Goal: Task Accomplishment & Management: Complete application form

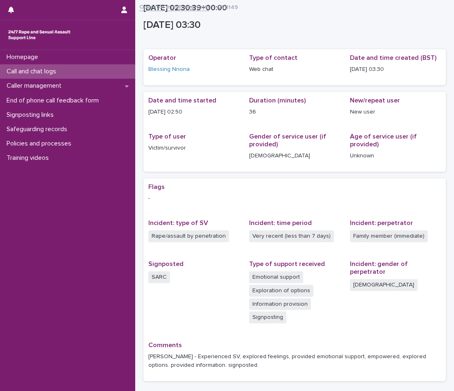
scroll to position [61, 0]
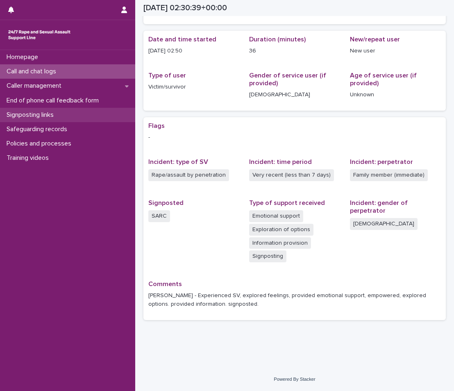
click at [56, 111] on p "Signposting links" at bounding box center [31, 115] width 57 height 8
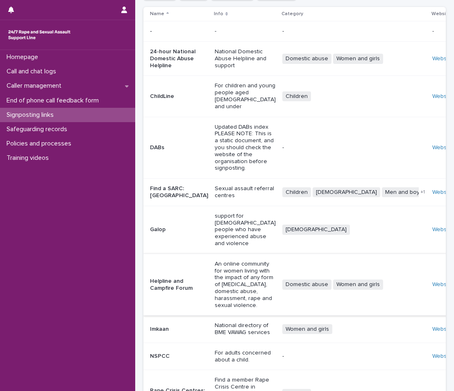
scroll to position [122, 0]
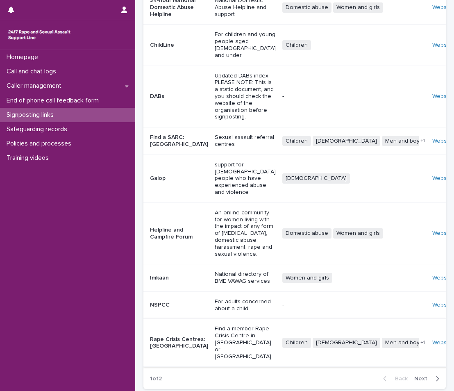
click at [432, 340] on link "Website" at bounding box center [442, 343] width 21 height 6
click at [66, 100] on p "End of phone call feedback form" at bounding box center [54, 101] width 102 height 8
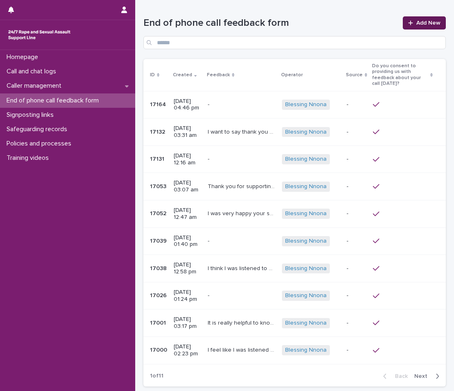
click at [425, 18] on link "Add New" at bounding box center [424, 22] width 43 height 13
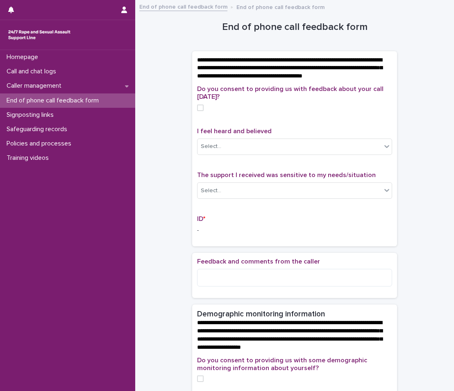
click at [198, 111] on span at bounding box center [200, 107] width 7 height 7
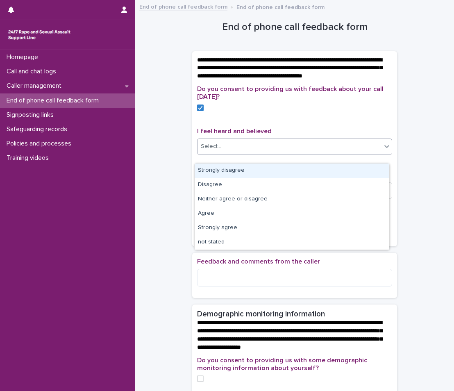
click at [363, 153] on div "Select..." at bounding box center [289, 147] width 184 height 14
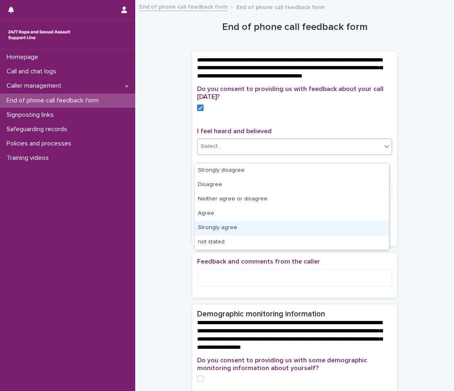
click at [202, 232] on div "Strongly agree" at bounding box center [292, 228] width 194 height 14
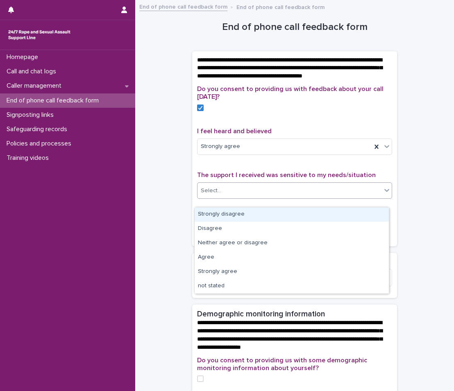
click at [222, 197] on div "Select..." at bounding box center [289, 191] width 184 height 14
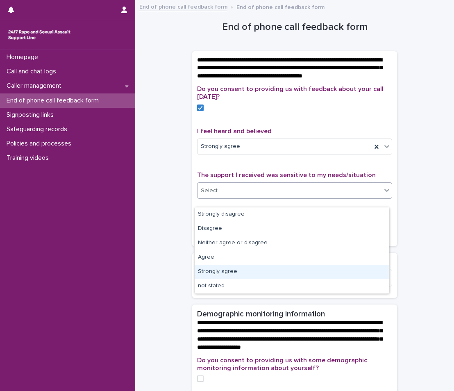
click at [214, 268] on div "Strongly agree" at bounding box center [292, 272] width 194 height 14
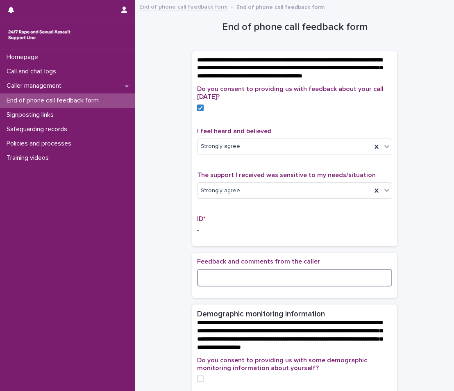
click at [219, 286] on textarea at bounding box center [294, 278] width 195 height 18
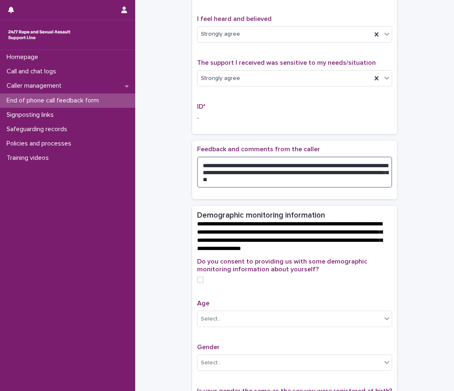
scroll to position [164, 0]
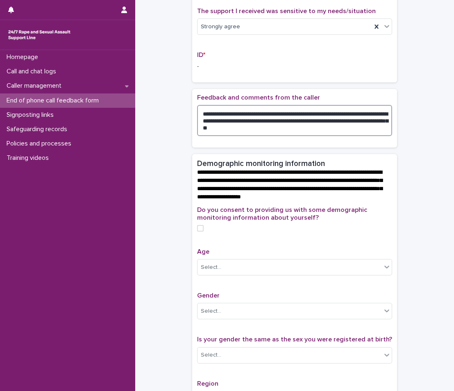
click at [202, 231] on label at bounding box center [294, 228] width 195 height 7
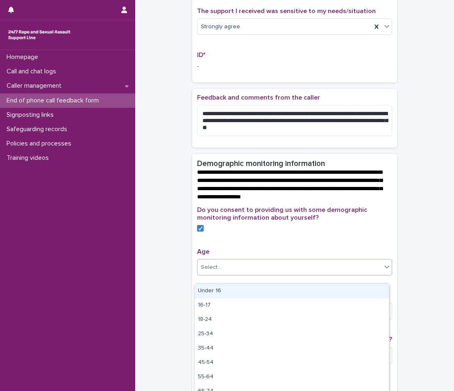
click at [238, 274] on div "Select..." at bounding box center [289, 268] width 184 height 14
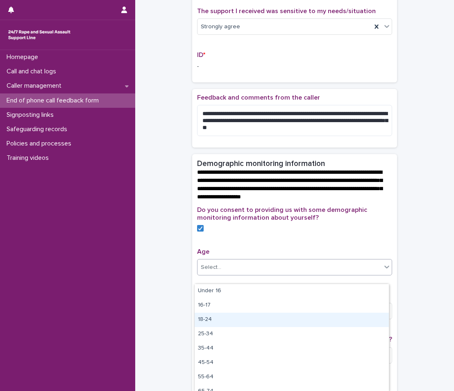
click at [208, 322] on div "18-24" at bounding box center [292, 320] width 194 height 14
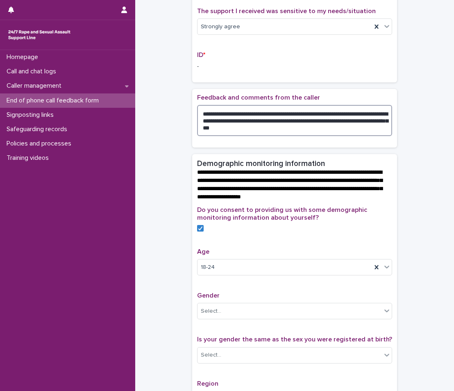
click at [270, 122] on textarea "**********" at bounding box center [294, 120] width 195 height 31
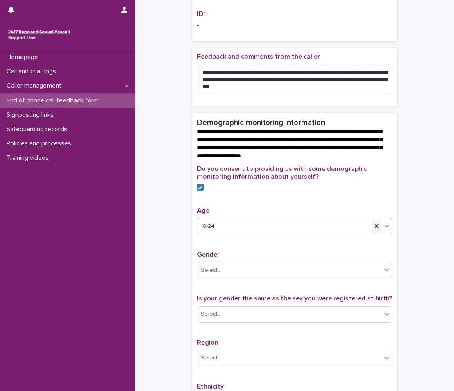
click at [374, 230] on icon at bounding box center [376, 226] width 8 height 8
click at [385, 230] on icon at bounding box center [387, 226] width 8 height 8
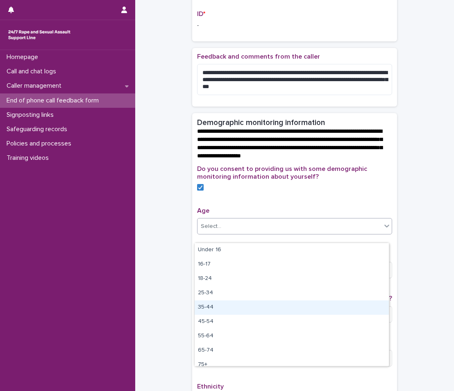
drag, startPoint x: 204, startPoint y: 300, endPoint x: 206, endPoint y: 309, distance: 9.8
click at [206, 309] on div "35-44" at bounding box center [292, 307] width 194 height 14
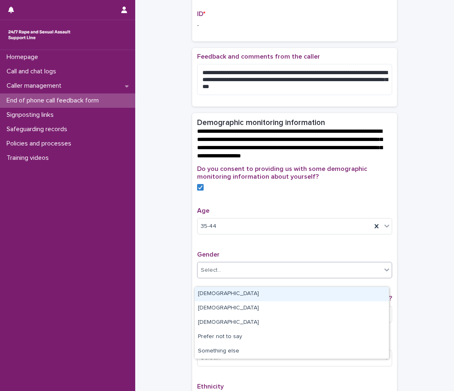
click at [240, 277] on div "Select..." at bounding box center [289, 270] width 184 height 14
click at [226, 288] on div "[DEMOGRAPHIC_DATA]" at bounding box center [292, 294] width 194 height 14
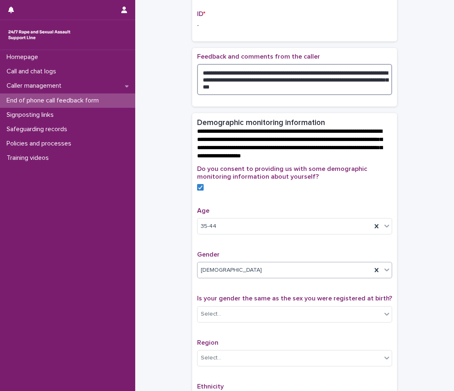
drag, startPoint x: 346, startPoint y: 88, endPoint x: 350, endPoint y: 74, distance: 15.2
click at [350, 74] on textarea "**********" at bounding box center [294, 79] width 195 height 31
click at [257, 321] on div "Select..." at bounding box center [289, 314] width 184 height 14
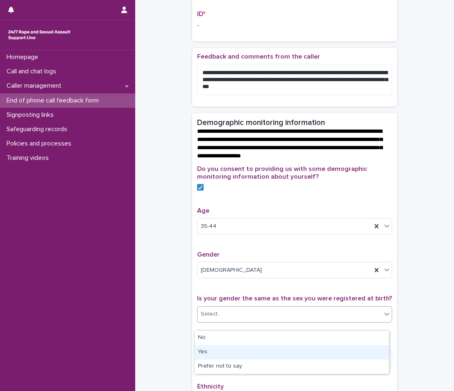
click at [224, 353] on div "Yes" at bounding box center [292, 352] width 194 height 14
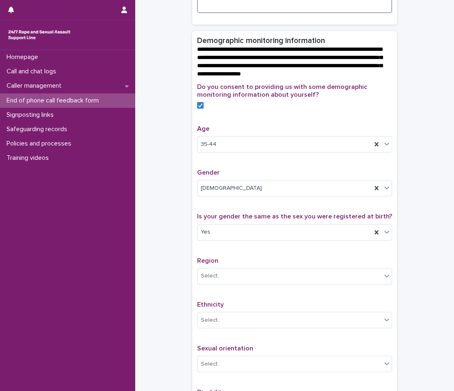
scroll to position [328, 0]
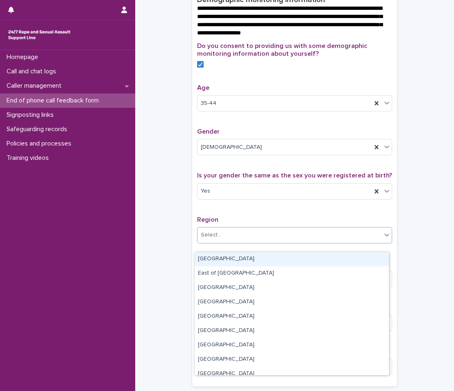
click at [233, 240] on div "Select..." at bounding box center [289, 235] width 184 height 14
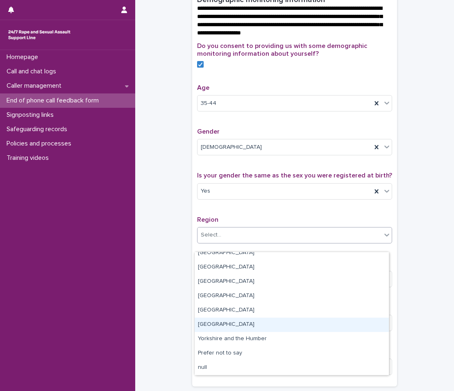
scroll to position [0, 0]
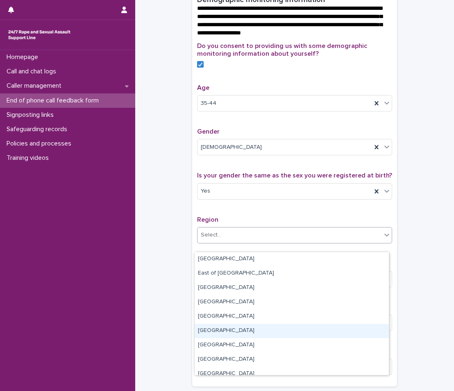
click at [226, 329] on div "[GEOGRAPHIC_DATA]" at bounding box center [292, 331] width 194 height 14
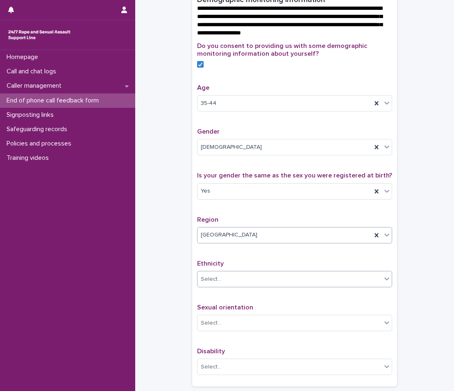
click at [237, 284] on div "Select..." at bounding box center [289, 279] width 184 height 14
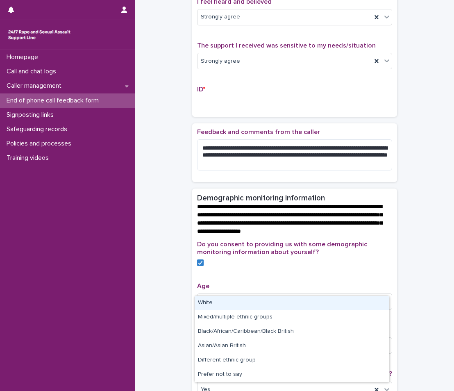
scroll to position [123, 0]
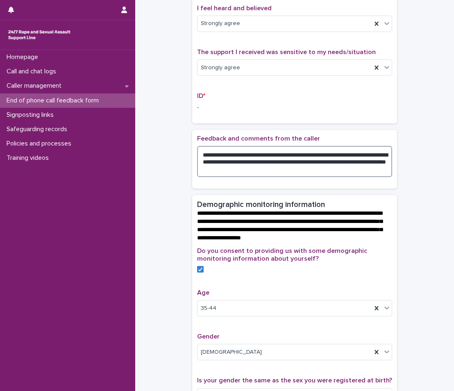
click at [258, 164] on textarea "**********" at bounding box center [294, 161] width 195 height 31
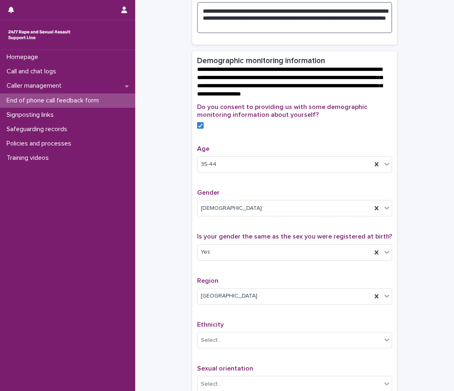
scroll to position [328, 0]
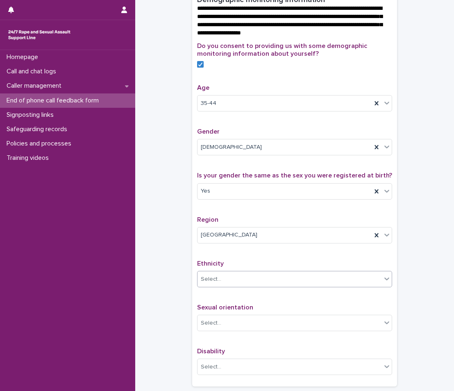
click at [226, 286] on div "Select..." at bounding box center [289, 279] width 184 height 14
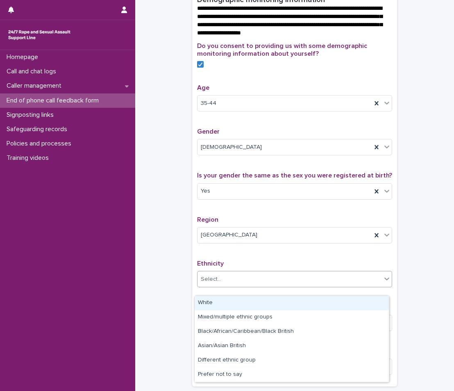
click at [237, 300] on div "White" at bounding box center [292, 303] width 194 height 14
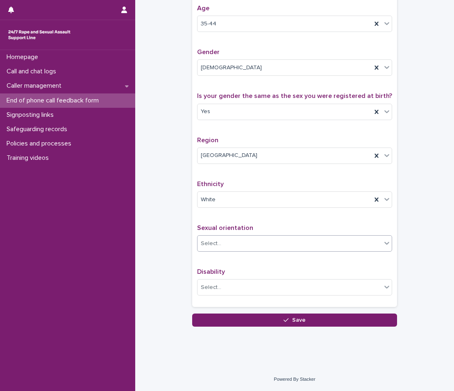
scroll to position [410, 0]
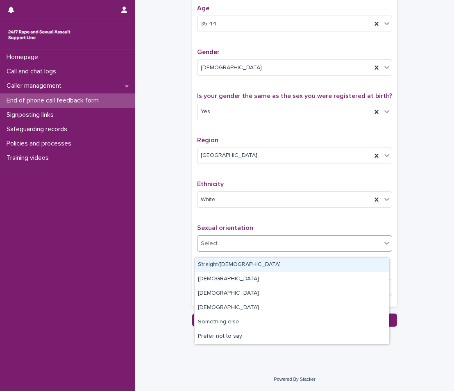
click at [237, 250] on div "Select..." at bounding box center [289, 244] width 184 height 14
click at [244, 264] on div "Straight/[DEMOGRAPHIC_DATA]" at bounding box center [292, 265] width 194 height 14
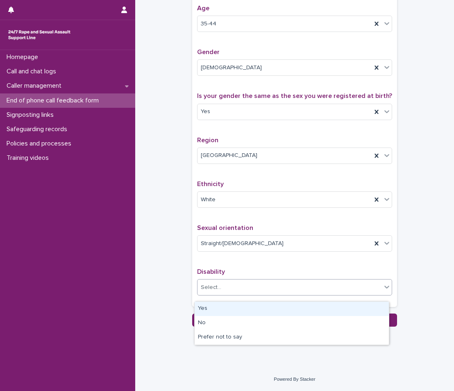
click at [232, 293] on div "Select..." at bounding box center [289, 288] width 184 height 14
click at [220, 309] on div "Yes" at bounding box center [292, 308] width 194 height 14
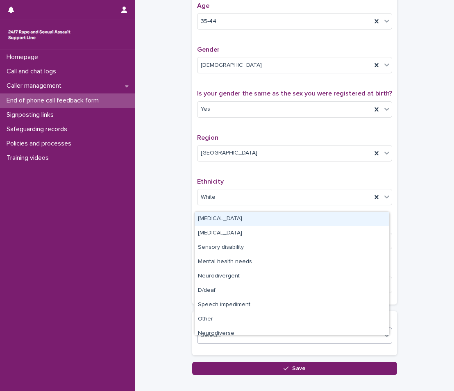
click at [248, 341] on div "Select..." at bounding box center [289, 336] width 184 height 14
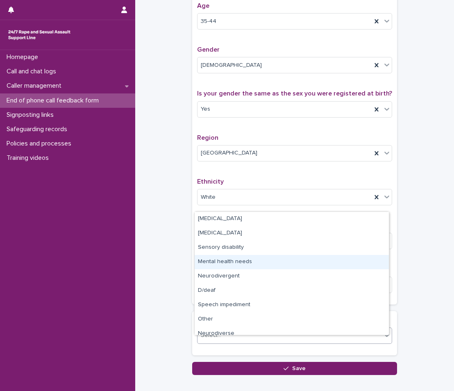
click at [232, 258] on div "Mental health needs" at bounding box center [292, 262] width 194 height 14
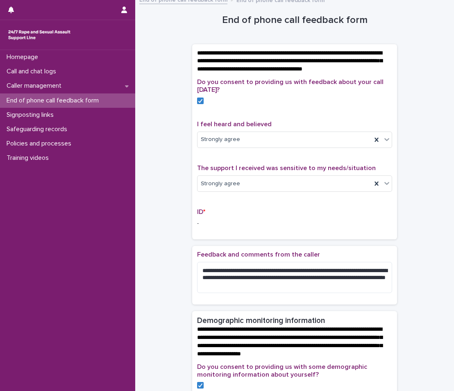
scroll to position [0, 0]
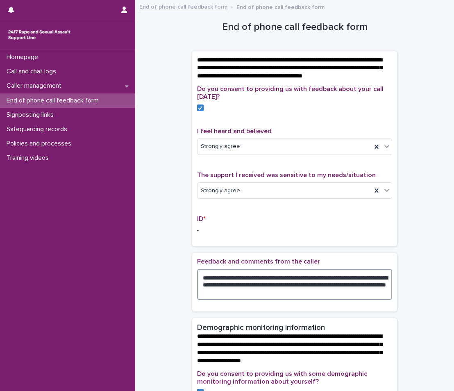
click at [233, 288] on textarea "**********" at bounding box center [294, 284] width 195 height 31
click at [274, 299] on textarea "**********" at bounding box center [294, 284] width 195 height 31
click at [272, 300] on textarea "**********" at bounding box center [294, 284] width 195 height 31
click at [300, 300] on textarea "**********" at bounding box center [294, 284] width 195 height 31
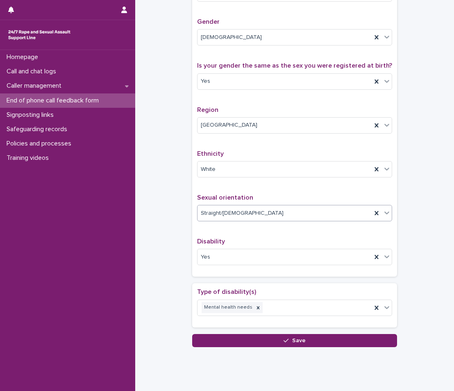
scroll to position [425, 0]
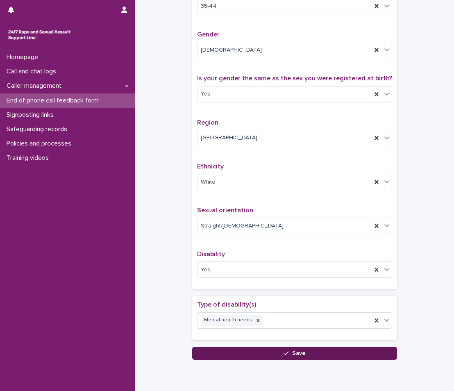
type textarea "**********"
click at [292, 356] on span "Save" at bounding box center [299, 353] width 14 height 6
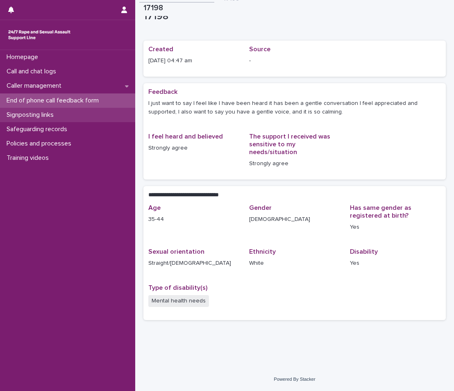
scroll to position [9, 0]
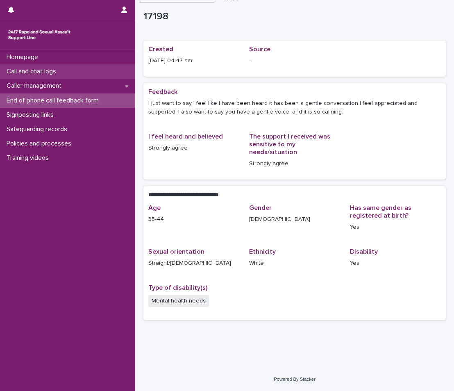
click at [41, 78] on div "Call and chat logs" at bounding box center [67, 71] width 135 height 14
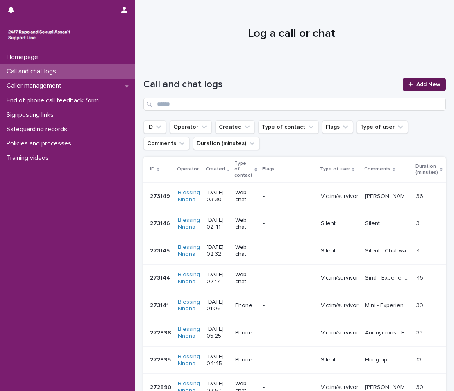
click at [416, 85] on span "Add New" at bounding box center [428, 85] width 24 height 6
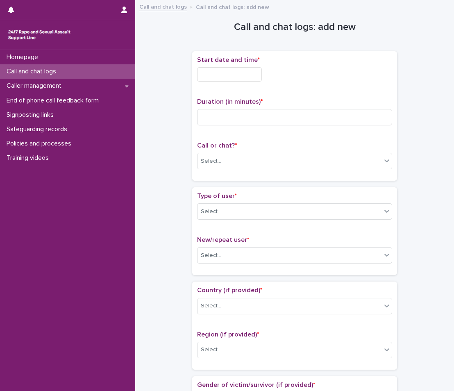
click at [255, 66] on div "Start date and time *" at bounding box center [294, 72] width 195 height 32
click at [248, 79] on input "text" at bounding box center [229, 74] width 65 height 14
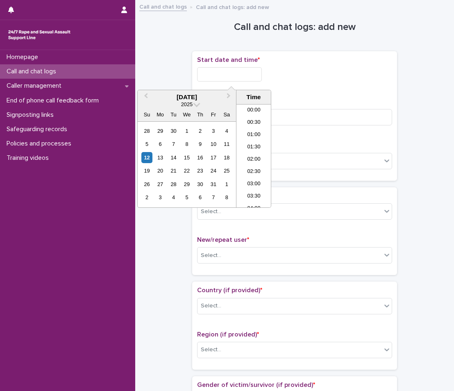
scroll to position [66, 0]
click at [149, 154] on div "12" at bounding box center [146, 157] width 11 height 11
click at [246, 145] on li "04:00" at bounding box center [253, 143] width 35 height 12
click at [261, 80] on input "**********" at bounding box center [229, 74] width 65 height 14
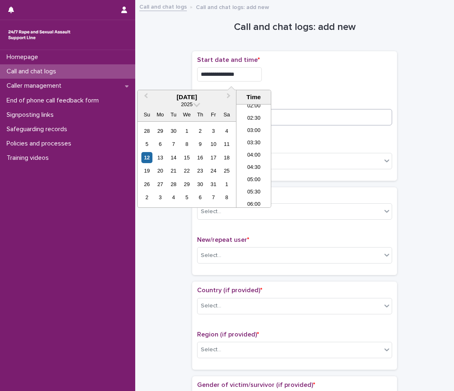
type input "**********"
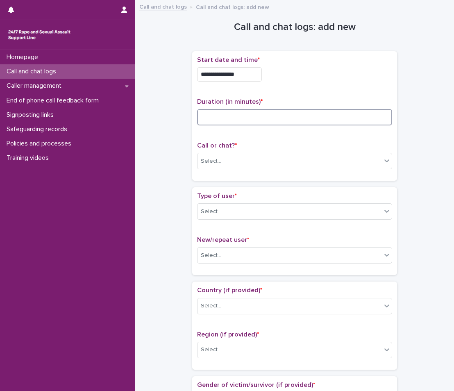
click at [295, 119] on input at bounding box center [294, 117] width 195 height 16
type input "**"
click at [263, 160] on div "Select..." at bounding box center [289, 161] width 184 height 14
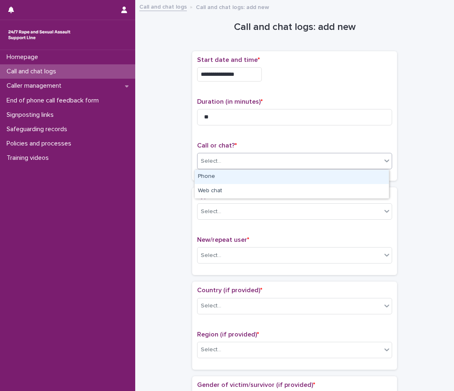
click at [250, 177] on div "Phone" at bounding box center [292, 177] width 194 height 14
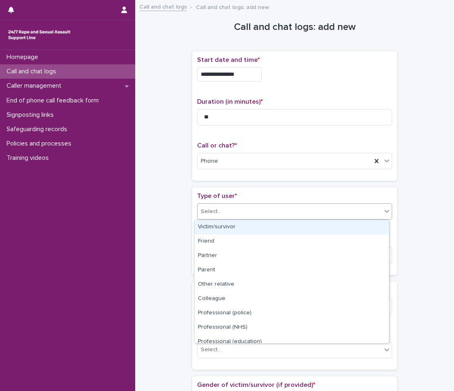
click at [245, 215] on div "Select..." at bounding box center [289, 212] width 184 height 14
drag, startPoint x: 231, startPoint y: 235, endPoint x: 236, endPoint y: 224, distance: 11.9
click at [236, 224] on div "Victim/survivor" at bounding box center [292, 227] width 194 height 14
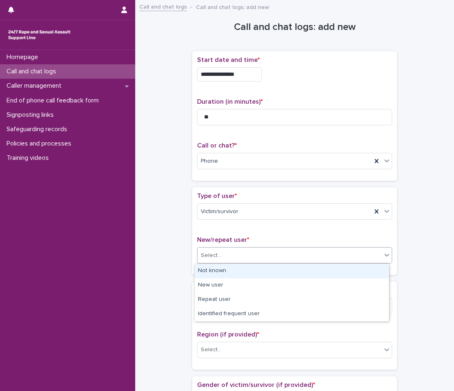
click at [242, 249] on div "Select..." at bounding box center [289, 256] width 184 height 14
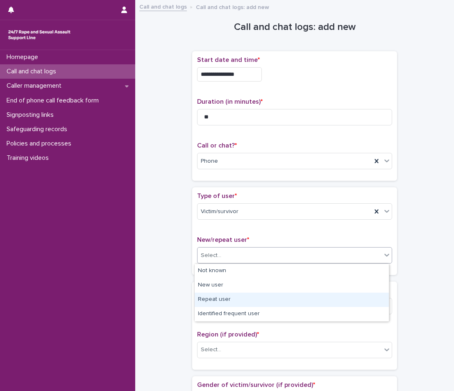
click at [229, 296] on div "Repeat user" at bounding box center [292, 299] width 194 height 14
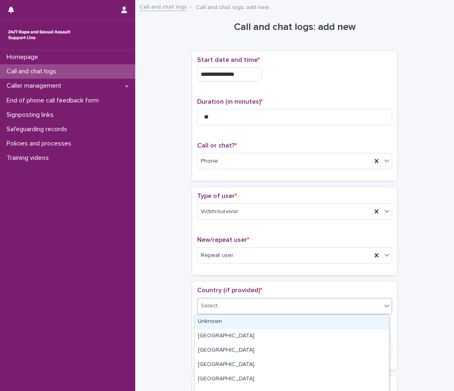
click at [234, 302] on div "Select..." at bounding box center [289, 306] width 184 height 14
click at [229, 323] on div "Unknown" at bounding box center [292, 322] width 194 height 14
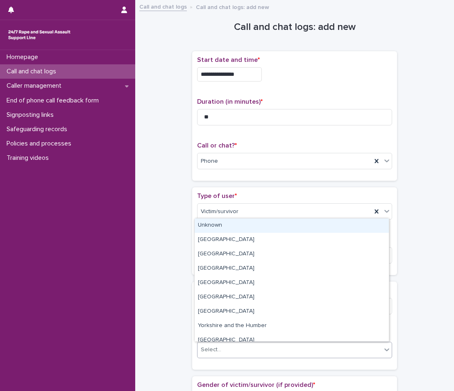
click at [284, 351] on div "Select..." at bounding box center [289, 350] width 184 height 14
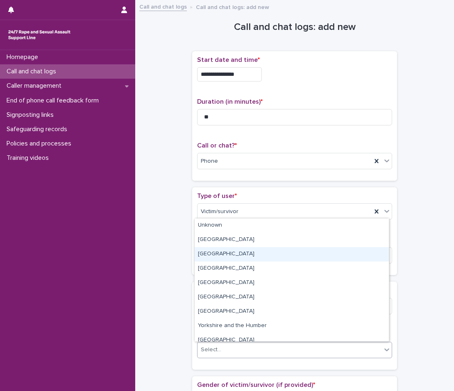
click at [215, 258] on div "[GEOGRAPHIC_DATA]" at bounding box center [292, 254] width 194 height 14
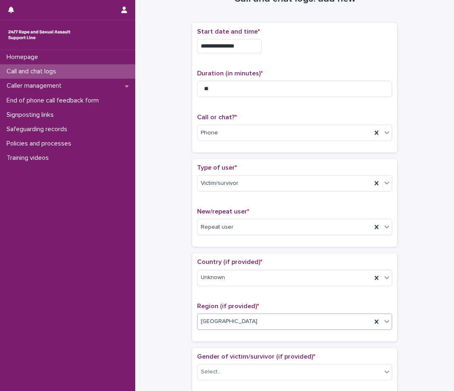
scroll to position [82, 0]
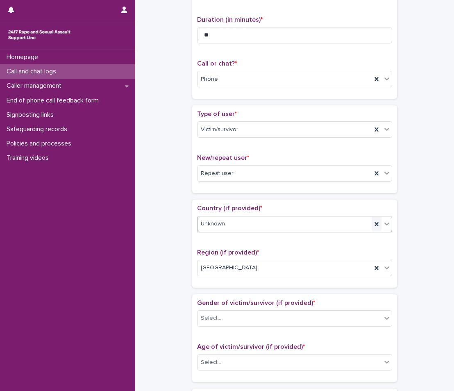
click at [372, 220] on icon at bounding box center [376, 224] width 8 height 8
click at [385, 219] on div at bounding box center [387, 223] width 10 height 15
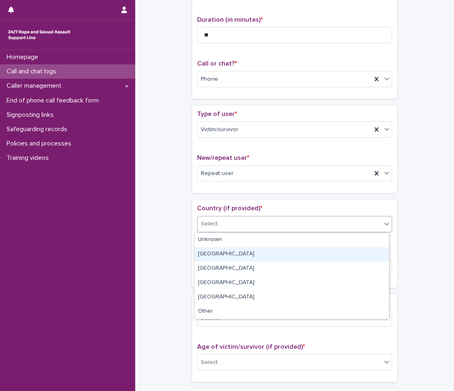
click at [275, 253] on div "[GEOGRAPHIC_DATA]" at bounding box center [292, 254] width 194 height 14
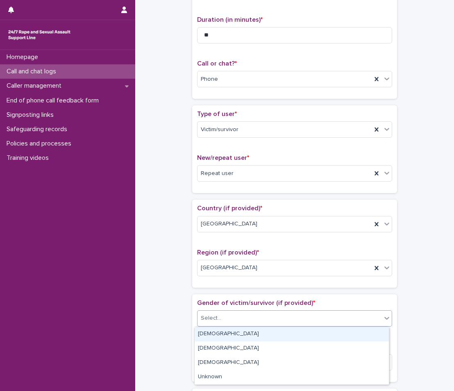
click at [234, 317] on div "Select..." at bounding box center [289, 318] width 184 height 14
click at [211, 333] on div "[DEMOGRAPHIC_DATA]" at bounding box center [292, 334] width 194 height 14
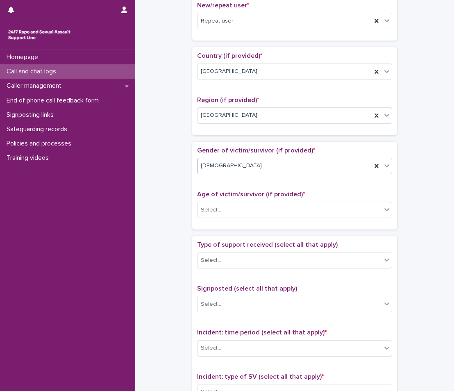
scroll to position [246, 0]
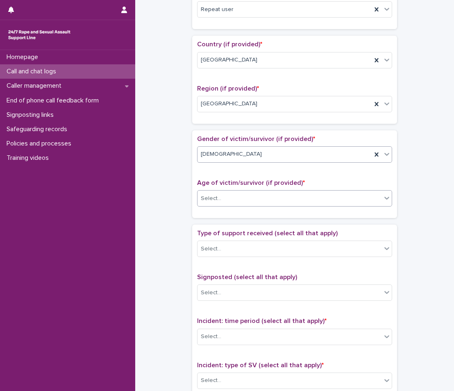
click at [232, 202] on div "Select..." at bounding box center [289, 199] width 184 height 14
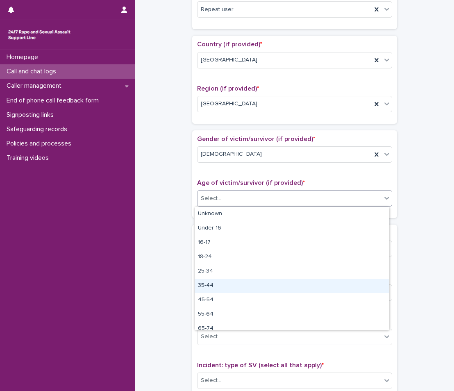
click at [206, 282] on div "35-44" at bounding box center [292, 286] width 194 height 14
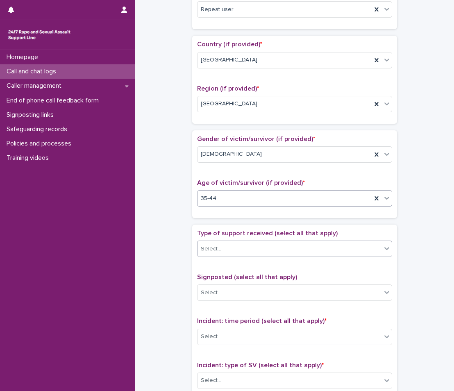
click at [238, 249] on div "Select..." at bounding box center [289, 249] width 184 height 14
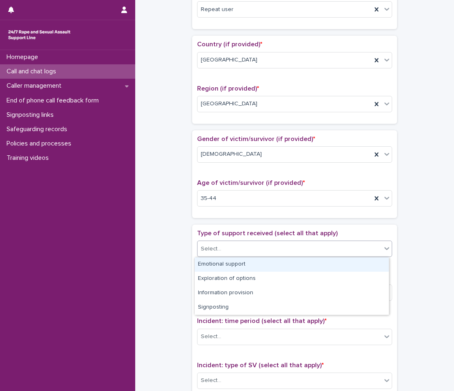
click at [235, 260] on div "Emotional support" at bounding box center [292, 264] width 194 height 14
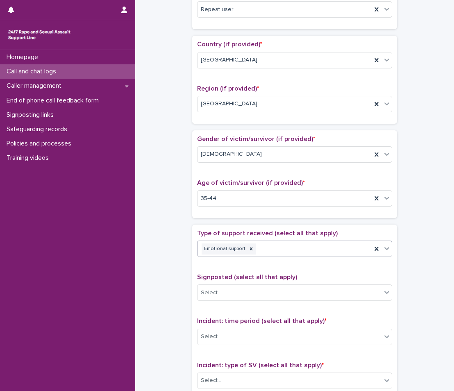
click at [387, 244] on div at bounding box center [387, 248] width 10 height 15
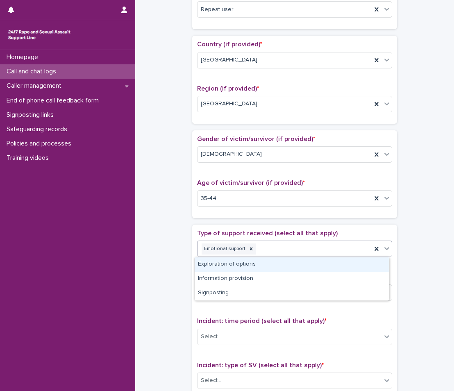
click at [360, 259] on div "Exploration of options" at bounding box center [292, 264] width 194 height 14
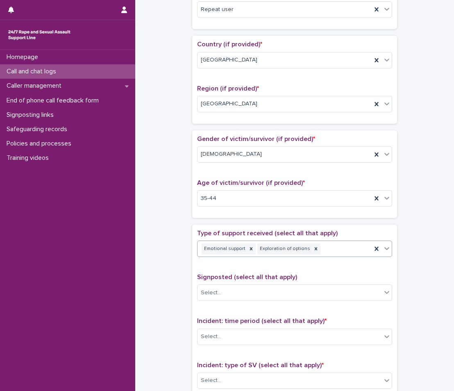
click at [383, 249] on icon at bounding box center [387, 248] width 8 height 8
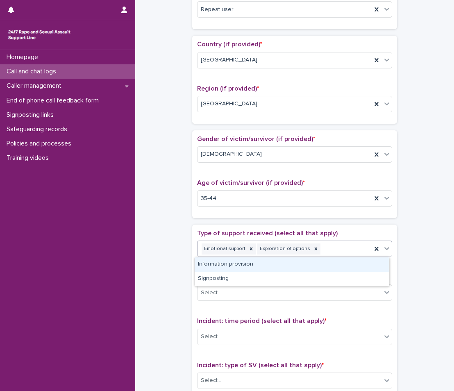
click at [346, 265] on div "Information provision" at bounding box center [292, 264] width 194 height 14
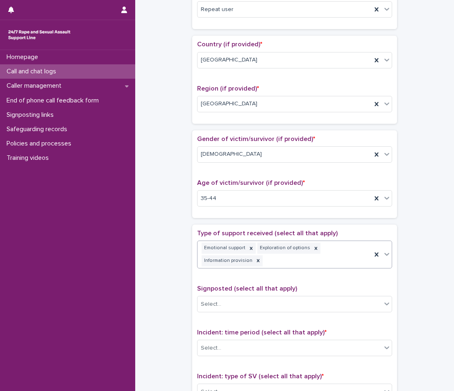
scroll to position [252, 0]
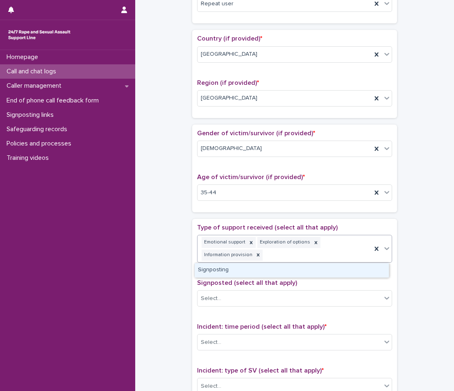
click at [385, 250] on icon at bounding box center [387, 248] width 8 height 8
click at [360, 271] on div "Signposting" at bounding box center [292, 270] width 194 height 14
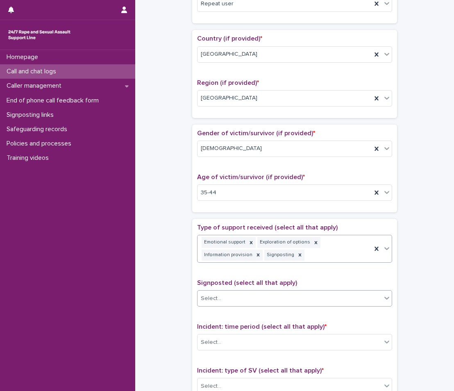
click at [325, 300] on div "Select..." at bounding box center [289, 299] width 184 height 14
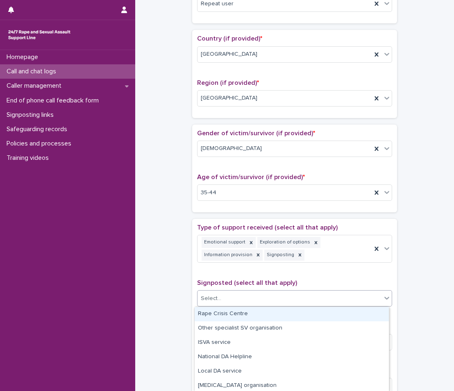
click at [230, 306] on div "Select..." at bounding box center [294, 298] width 195 height 16
click at [340, 301] on div "Select..." at bounding box center [289, 299] width 184 height 14
click at [292, 313] on div "Rape Crisis Centre" at bounding box center [292, 314] width 194 height 14
click at [386, 301] on icon at bounding box center [387, 298] width 8 height 8
click at [349, 310] on div "Other specialist SV organisation" at bounding box center [292, 314] width 194 height 14
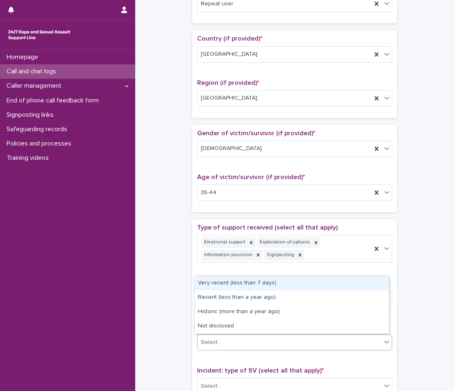
click at [287, 338] on div "Select..." at bounding box center [289, 342] width 184 height 14
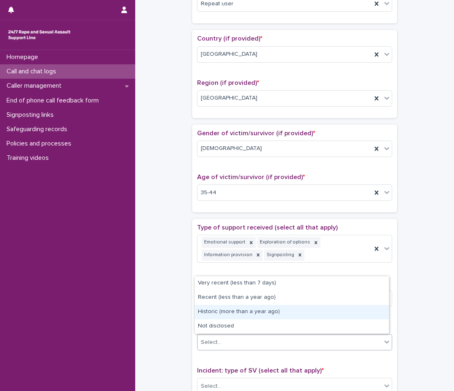
drag, startPoint x: 215, startPoint y: 302, endPoint x: 215, endPoint y: 318, distance: 15.6
click at [215, 318] on div "Historic (more than a year ago)" at bounding box center [292, 312] width 194 height 14
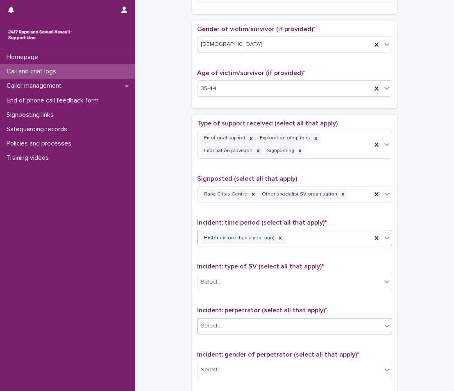
scroll to position [374, 0]
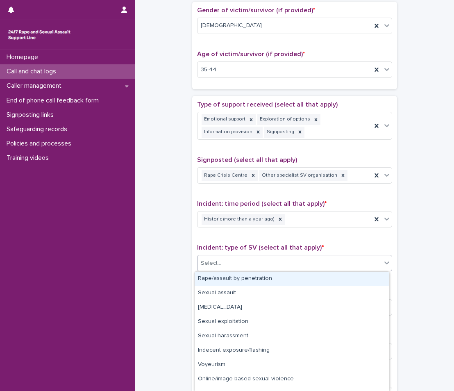
click at [216, 266] on div "Select..." at bounding box center [211, 263] width 20 height 9
click at [218, 279] on div "Rape/assault by penetration" at bounding box center [292, 279] width 194 height 14
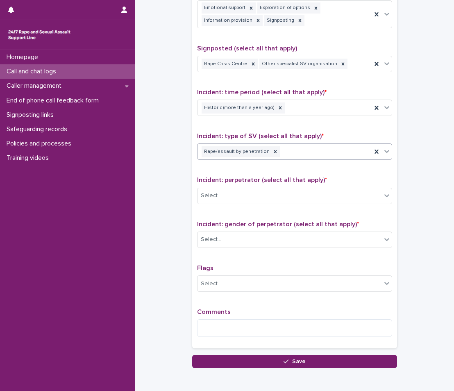
scroll to position [497, 0]
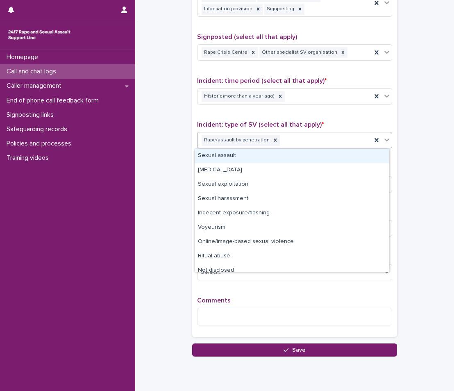
click at [383, 138] on icon at bounding box center [387, 140] width 8 height 8
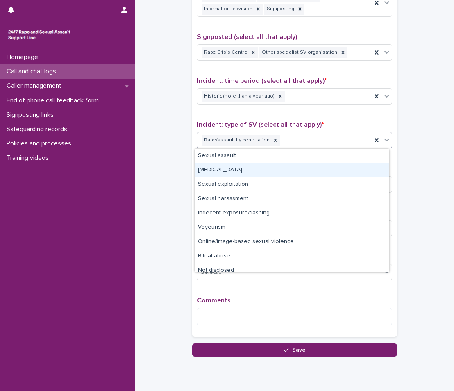
click at [317, 168] on div "[MEDICAL_DATA]" at bounding box center [292, 170] width 194 height 14
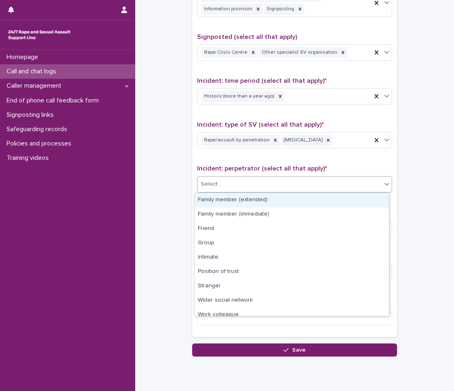
click at [270, 178] on div "Select..." at bounding box center [289, 184] width 184 height 14
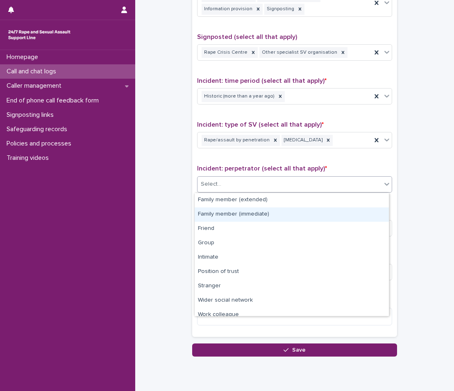
click at [221, 212] on div "Family member (immediate)" at bounding box center [292, 214] width 194 height 14
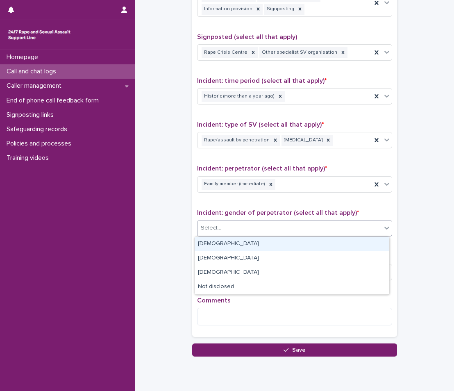
click at [214, 223] on div "Select..." at bounding box center [289, 228] width 184 height 14
click at [209, 244] on div "[DEMOGRAPHIC_DATA]" at bounding box center [292, 244] width 194 height 14
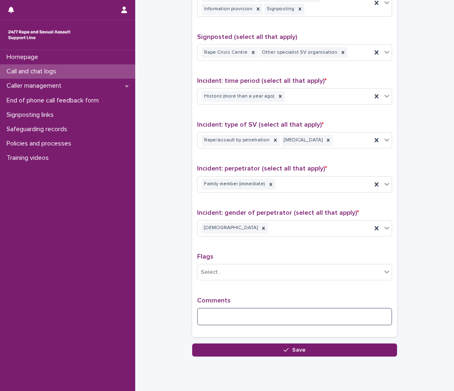
click at [207, 322] on textarea at bounding box center [294, 317] width 195 height 18
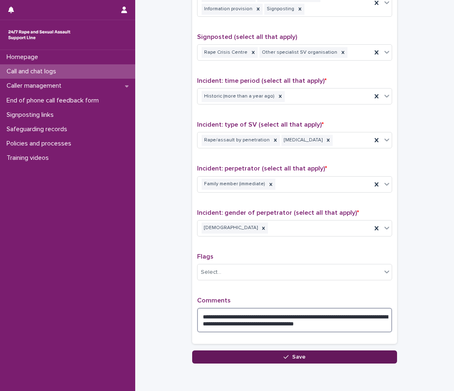
type textarea "**********"
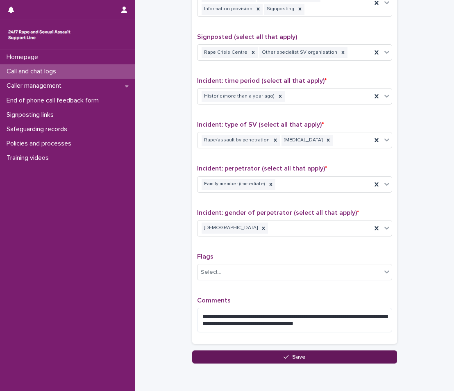
click at [344, 359] on button "Save" at bounding box center [294, 356] width 205 height 13
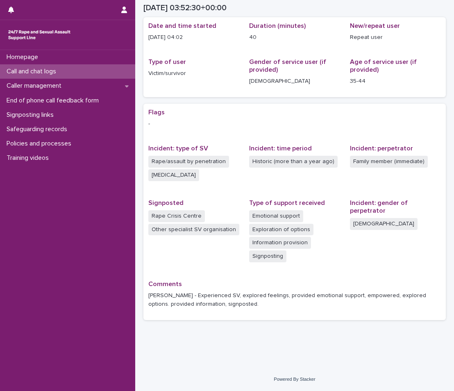
scroll to position [75, 0]
click at [127, 85] on icon at bounding box center [127, 86] width 4 height 6
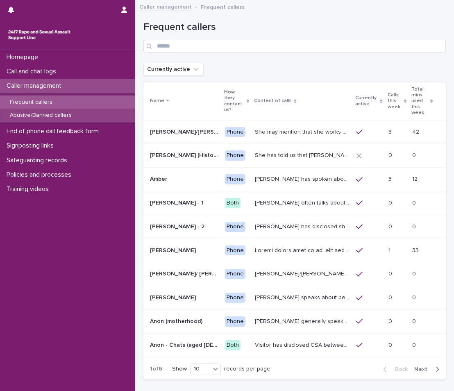
click at [85, 116] on div "Abusive/Banned callers" at bounding box center [67, 116] width 135 height 14
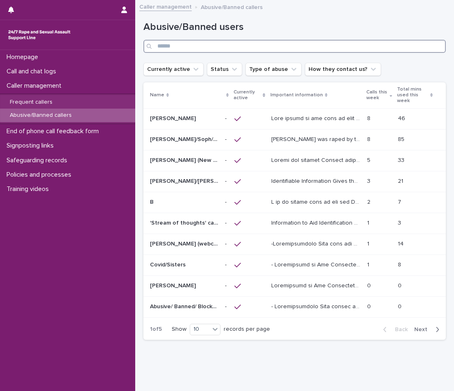
click at [204, 50] on input "Search" at bounding box center [294, 46] width 302 height 13
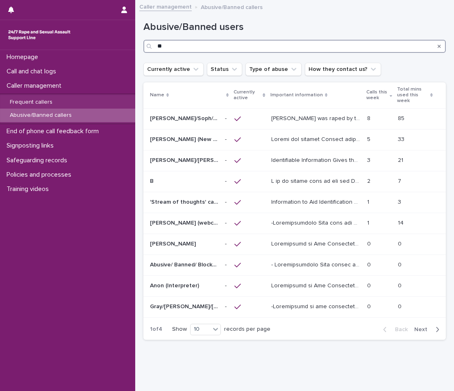
type input "*"
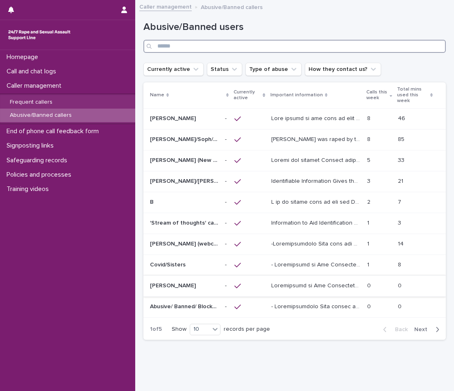
scroll to position [20, 0]
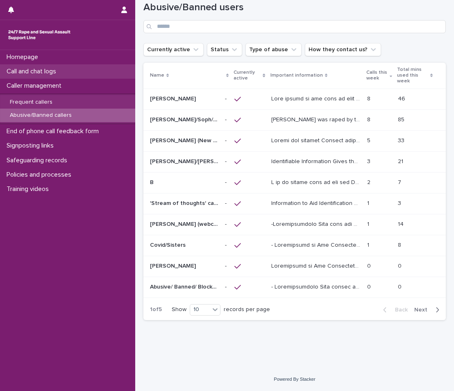
click at [73, 74] on div "Call and chat logs" at bounding box center [67, 71] width 135 height 14
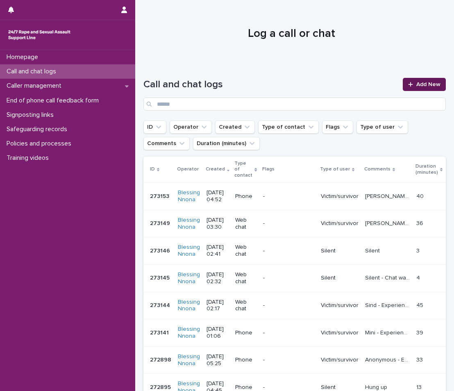
click at [419, 80] on link "Add New" at bounding box center [424, 84] width 43 height 13
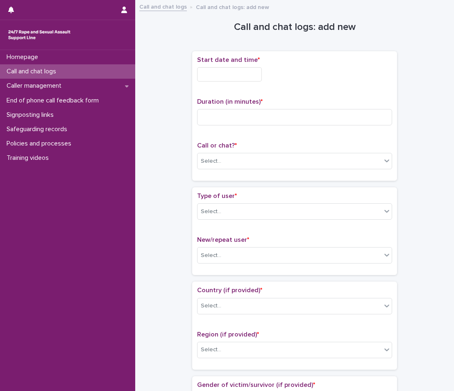
click at [229, 82] on div "Start date and time *" at bounding box center [294, 72] width 195 height 32
click at [229, 86] on div "Start date and time *" at bounding box center [294, 72] width 195 height 32
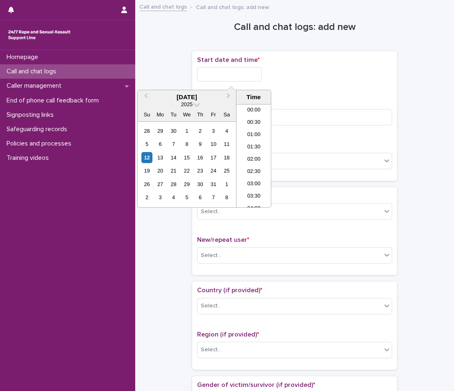
scroll to position [78, 0]
click at [256, 77] on input "text" at bounding box center [229, 74] width 65 height 14
click at [256, 150] on li "05:00" at bounding box center [253, 156] width 35 height 12
type input "**********"
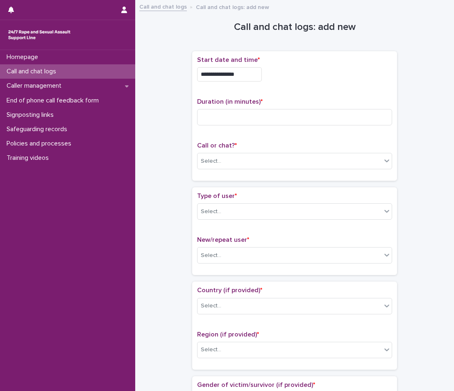
click at [251, 127] on div "Duration (in minutes) *" at bounding box center [294, 115] width 195 height 34
click at [258, 120] on input at bounding box center [294, 117] width 195 height 16
click at [223, 118] on input at bounding box center [294, 117] width 195 height 16
type input "**"
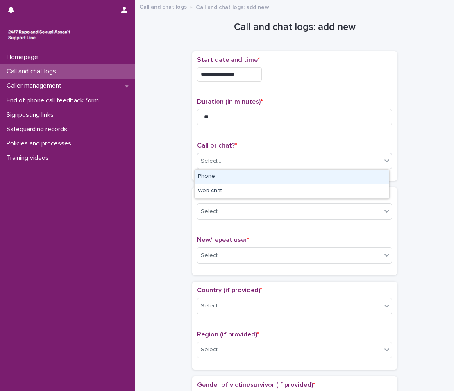
click at [278, 161] on div "Select..." at bounding box center [289, 161] width 184 height 14
click at [272, 170] on div "Phone" at bounding box center [292, 177] width 194 height 14
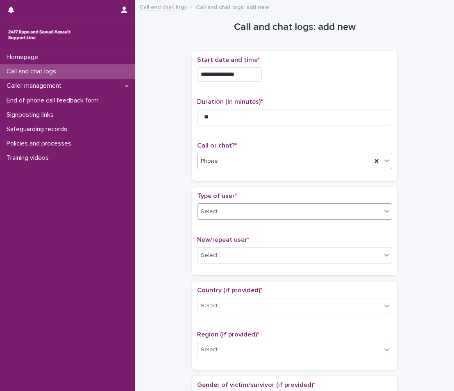
click at [258, 212] on div "Select..." at bounding box center [289, 212] width 184 height 14
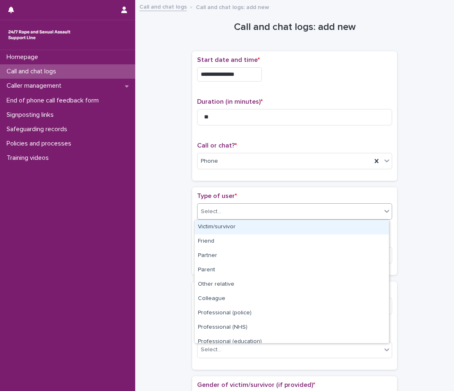
click at [240, 226] on div "Victim/survivor" at bounding box center [292, 227] width 194 height 14
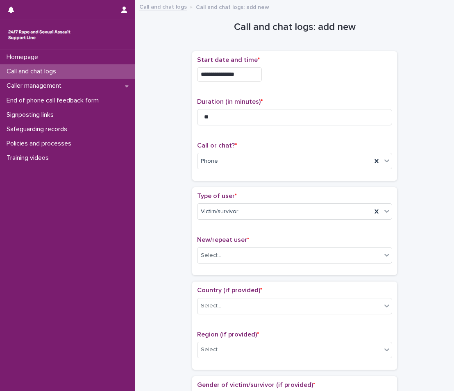
click at [244, 247] on div "New/repeat user * Select..." at bounding box center [294, 253] width 195 height 34
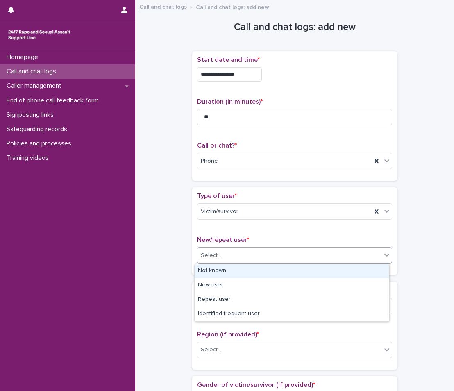
click at [244, 249] on div "Select..." at bounding box center [289, 256] width 184 height 14
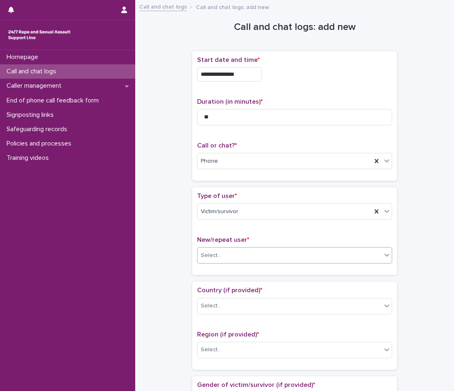
click at [244, 249] on div "Select..." at bounding box center [289, 256] width 184 height 14
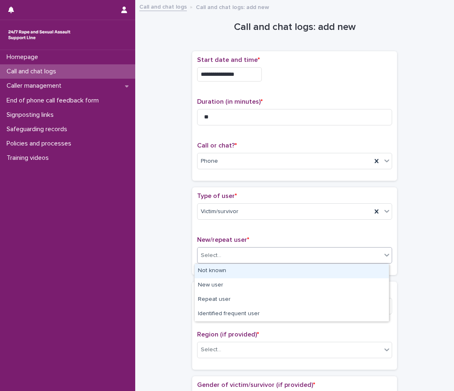
click at [219, 254] on div "Select..." at bounding box center [289, 256] width 184 height 14
click at [218, 270] on div "Not known" at bounding box center [292, 271] width 194 height 14
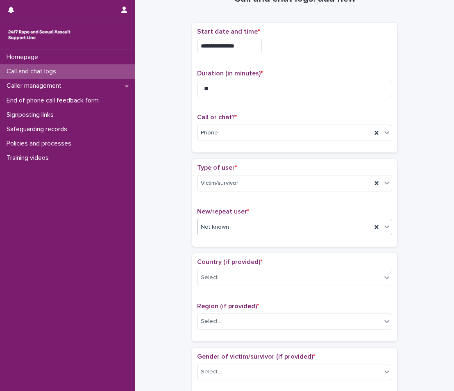
scroll to position [41, 0]
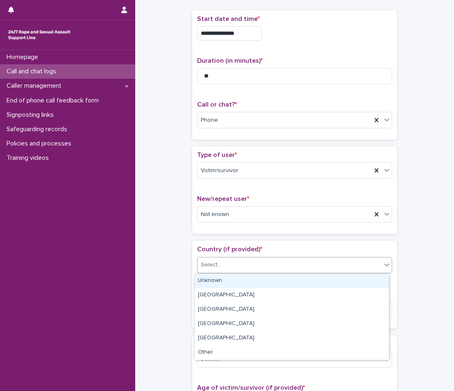
click at [240, 266] on div "Select..." at bounding box center [289, 265] width 184 height 14
click at [239, 278] on div "Unknown" at bounding box center [292, 281] width 194 height 14
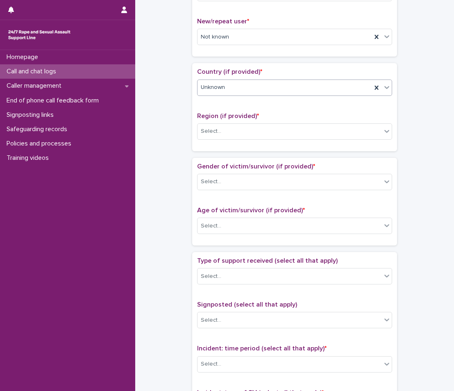
scroll to position [205, 0]
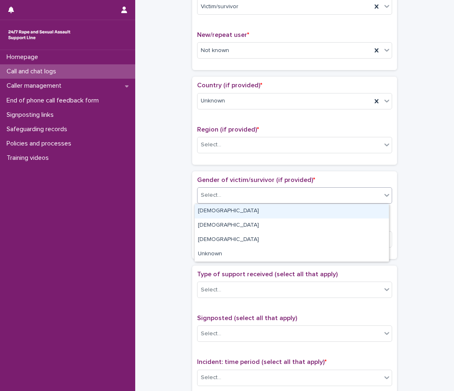
click at [222, 190] on div "Select..." at bounding box center [289, 195] width 184 height 14
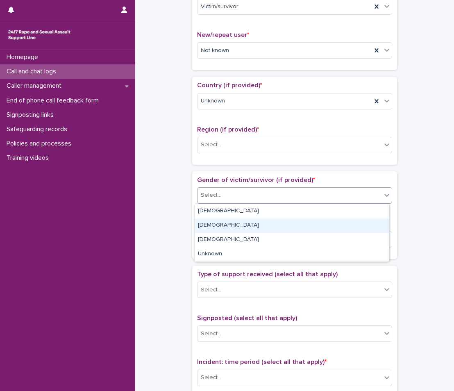
click at [213, 225] on div "[DEMOGRAPHIC_DATA]" at bounding box center [292, 225] width 194 height 14
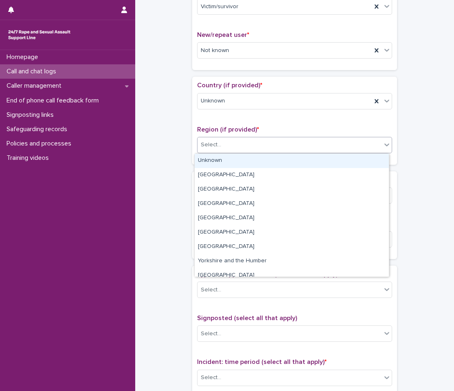
click at [225, 152] on div "Select..." at bounding box center [294, 145] width 195 height 16
click at [238, 157] on div "Unknown" at bounding box center [292, 161] width 194 height 14
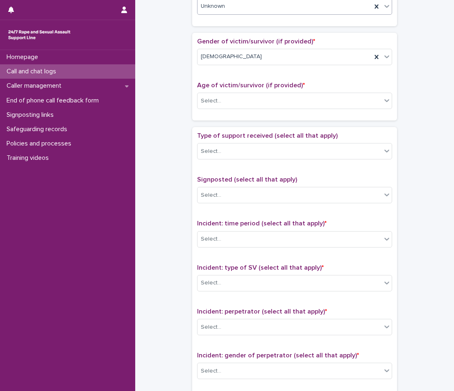
scroll to position [369, 0]
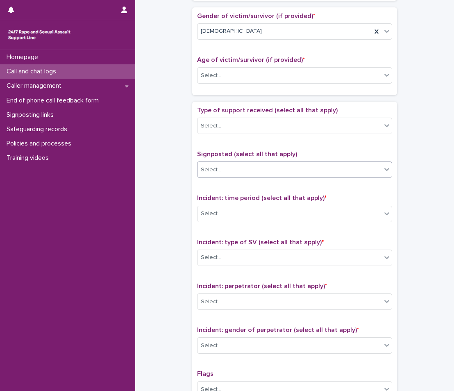
click at [245, 167] on div "Select..." at bounding box center [289, 170] width 184 height 14
drag, startPoint x: 154, startPoint y: 208, endPoint x: 233, endPoint y: 106, distance: 129.0
click at [156, 208] on div "**********" at bounding box center [294, 55] width 302 height 838
click at [230, 136] on div "Type of support received (select all that apply) Select..." at bounding box center [294, 124] width 195 height 34
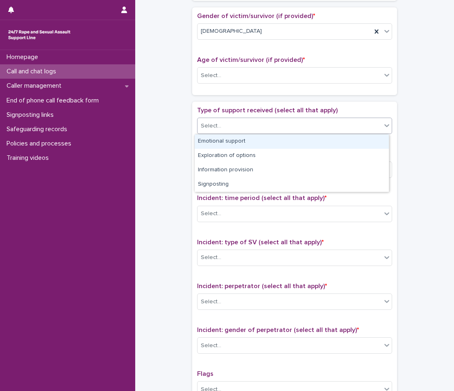
click at [233, 121] on div "Select..." at bounding box center [289, 126] width 184 height 14
click at [222, 138] on div "Emotional support" at bounding box center [292, 141] width 194 height 14
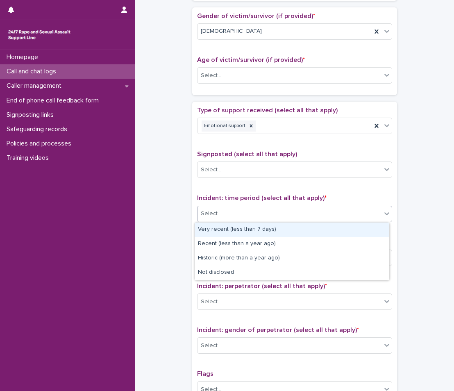
click at [240, 206] on div "Select..." at bounding box center [294, 214] width 195 height 16
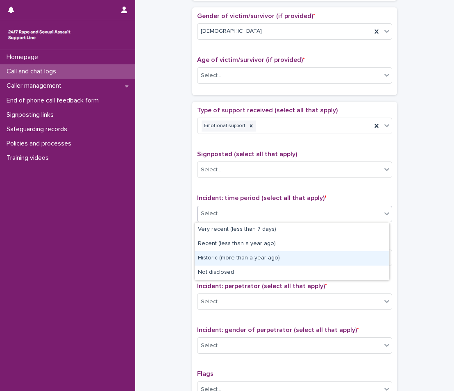
click at [230, 256] on div "Historic (more than a year ago)" at bounding box center [292, 258] width 194 height 14
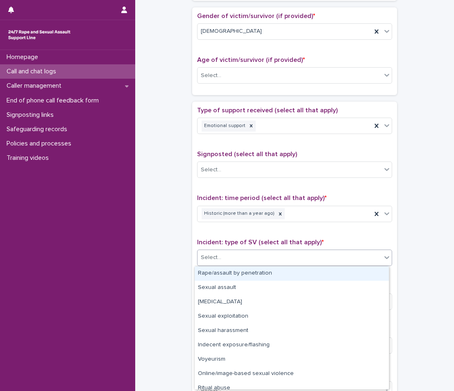
click at [230, 256] on div "Select..." at bounding box center [289, 258] width 184 height 14
drag, startPoint x: 231, startPoint y: 281, endPoint x: 236, endPoint y: 271, distance: 11.9
click at [236, 271] on div "Rape/assault by penetration" at bounding box center [292, 273] width 194 height 14
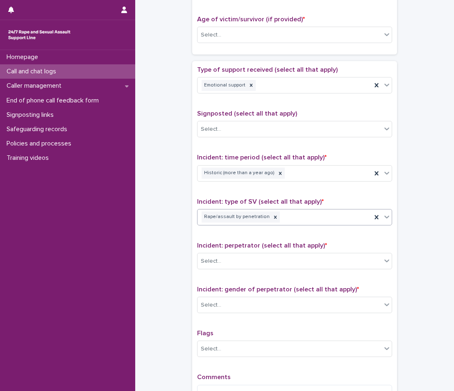
scroll to position [410, 0]
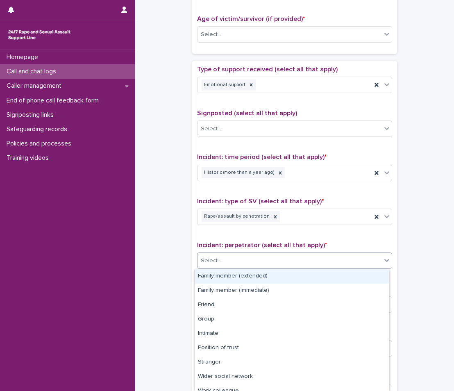
click at [247, 253] on div "Select..." at bounding box center [294, 260] width 195 height 16
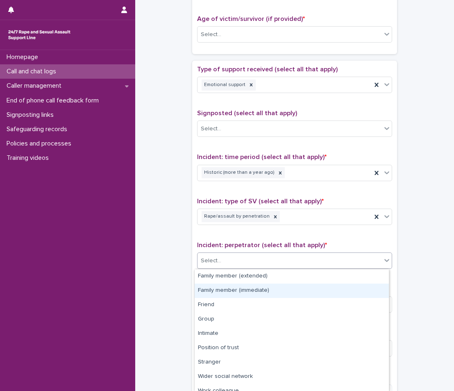
click at [242, 296] on div "Family member (immediate)" at bounding box center [292, 290] width 194 height 14
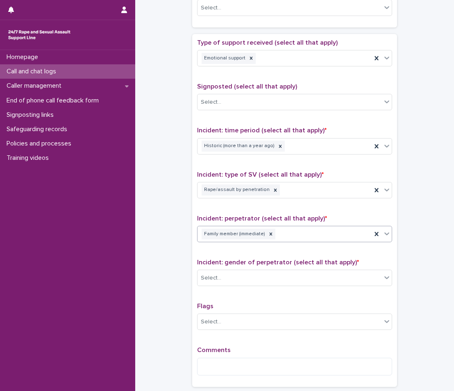
scroll to position [451, 0]
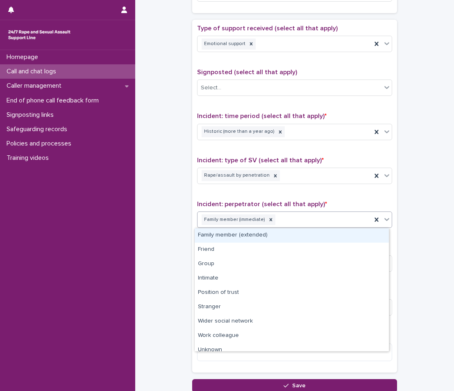
click at [271, 218] on div "Family member (immediate)" at bounding box center [284, 220] width 174 height 14
click at [285, 231] on div "Family member (extended)" at bounding box center [292, 235] width 194 height 14
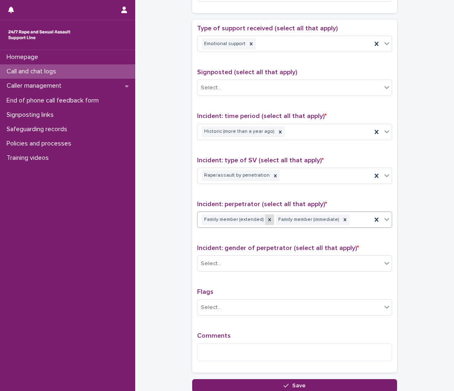
click at [265, 214] on div at bounding box center [269, 219] width 9 height 11
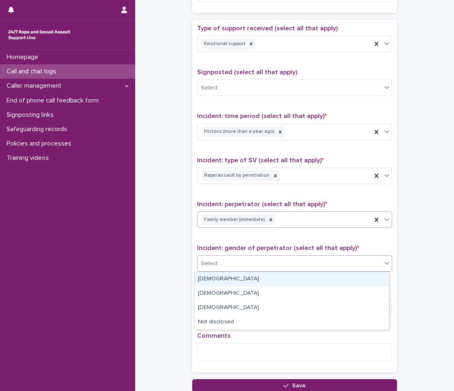
click at [223, 267] on div "Select..." at bounding box center [289, 264] width 184 height 14
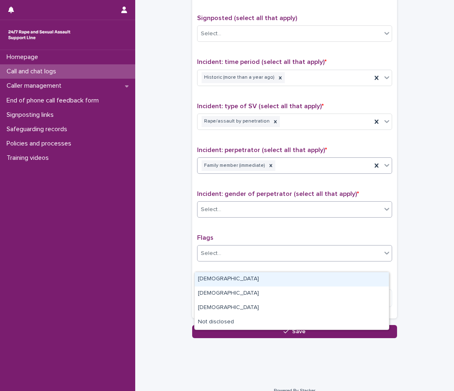
scroll to position [516, 0]
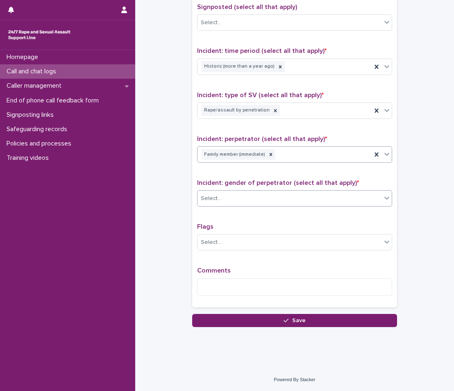
click at [216, 199] on div "Select..." at bounding box center [211, 198] width 20 height 9
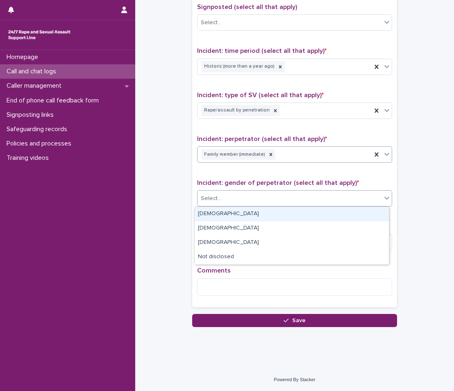
click at [214, 205] on div "Select..." at bounding box center [289, 199] width 184 height 14
drag, startPoint x: 210, startPoint y: 206, endPoint x: 228, endPoint y: 214, distance: 19.9
click at [228, 214] on div "[DEMOGRAPHIC_DATA]" at bounding box center [292, 214] width 194 height 14
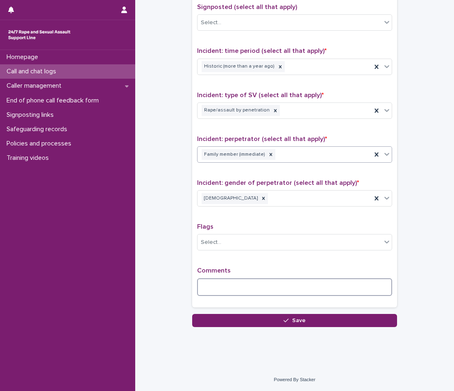
click at [249, 285] on textarea at bounding box center [294, 287] width 195 height 18
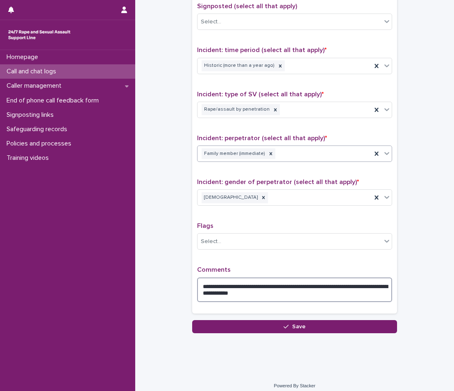
scroll to position [523, 0]
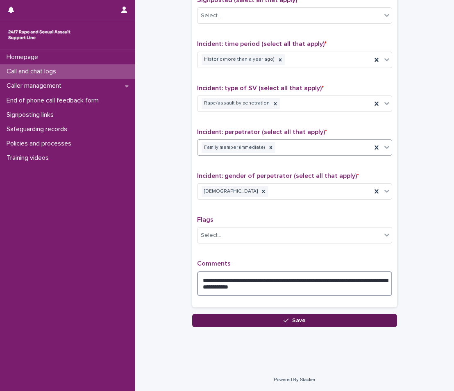
type textarea "**********"
click at [316, 322] on button "Save" at bounding box center [294, 320] width 205 height 13
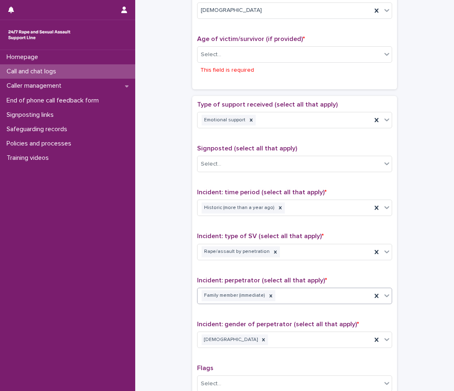
scroll to position [349, 0]
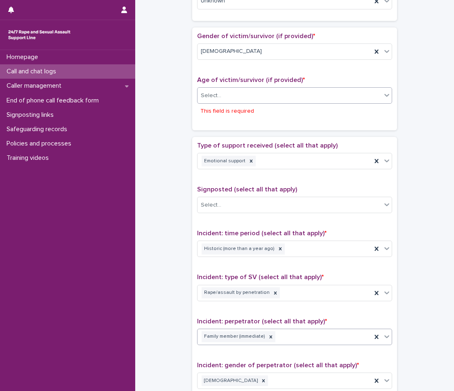
click at [246, 94] on div "Select..." at bounding box center [289, 96] width 184 height 14
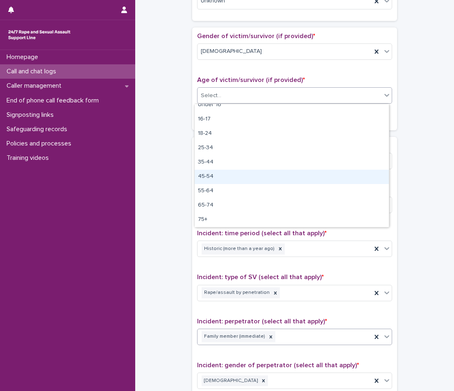
scroll to position [0, 0]
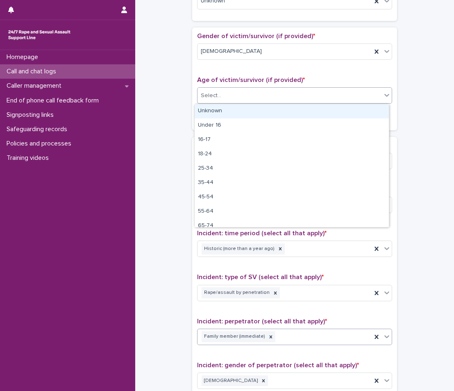
click at [241, 95] on div "Select..." at bounding box center [289, 96] width 184 height 14
click at [229, 113] on div "Unknown" at bounding box center [292, 111] width 194 height 14
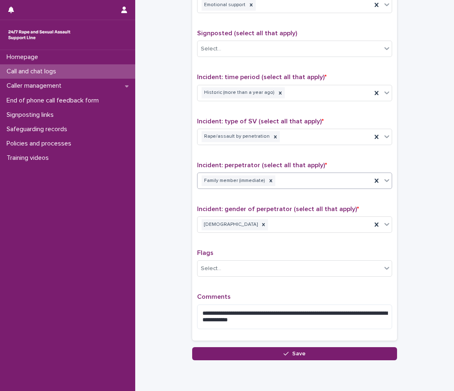
scroll to position [523, 0]
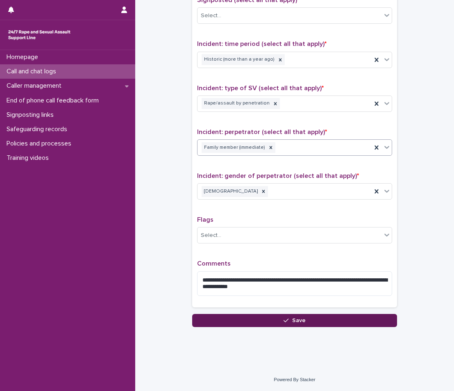
click at [264, 318] on button "Save" at bounding box center [294, 320] width 205 height 13
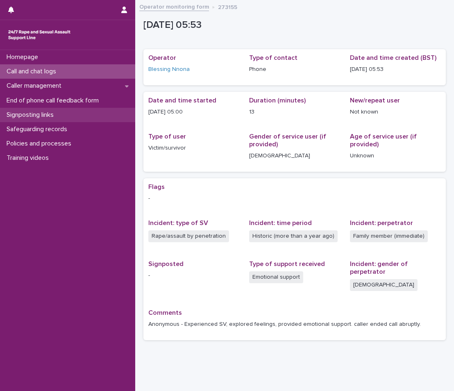
click at [67, 121] on div "Signposting links" at bounding box center [67, 115] width 135 height 14
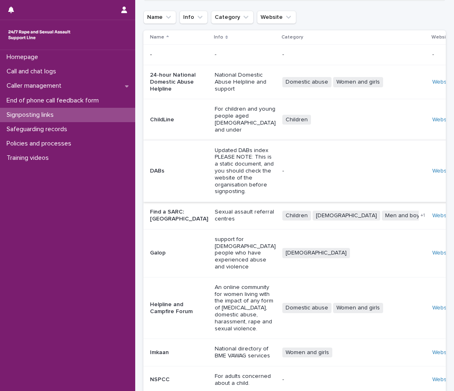
scroll to position [122, 0]
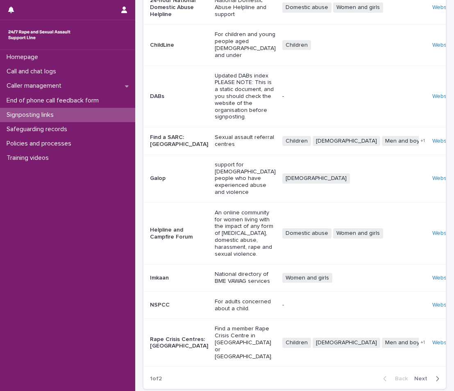
click at [435, 375] on icon "button" at bounding box center [437, 378] width 4 height 7
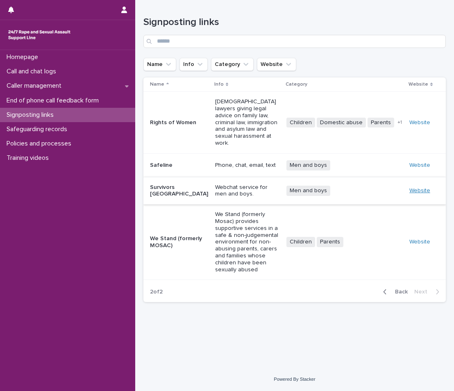
click at [424, 188] on link "Website" at bounding box center [419, 191] width 21 height 6
click at [58, 73] on p "Call and chat logs" at bounding box center [32, 72] width 59 height 8
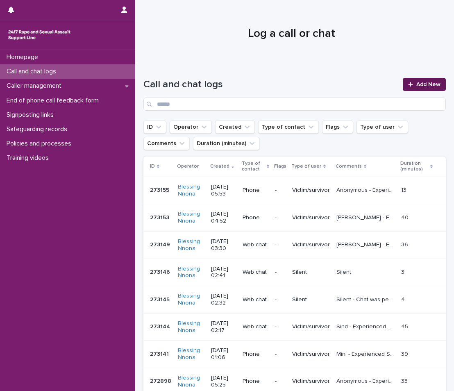
click at [419, 81] on link "Add New" at bounding box center [424, 84] width 43 height 13
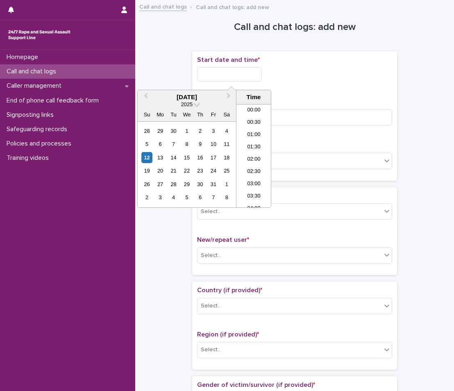
click at [214, 68] on input "text" at bounding box center [229, 74] width 65 height 14
click at [151, 156] on div "12" at bounding box center [146, 157] width 11 height 11
click at [256, 129] on li "05:30" at bounding box center [253, 131] width 35 height 12
click at [255, 67] on input "**********" at bounding box center [229, 74] width 65 height 14
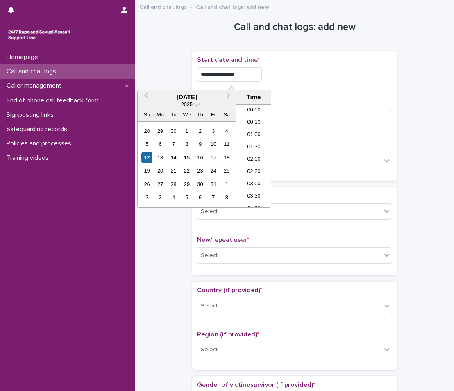
scroll to position [90, 0]
type input "**********"
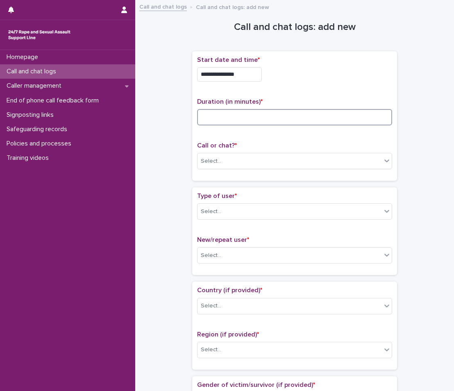
click at [292, 110] on input at bounding box center [294, 117] width 195 height 16
type input "**"
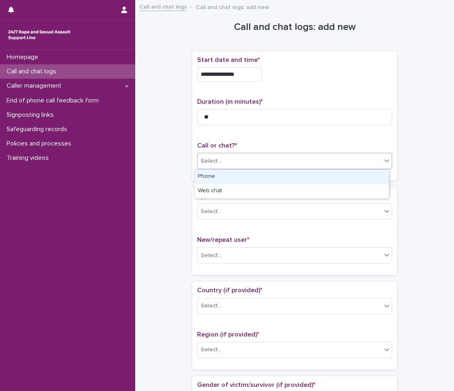
click at [283, 163] on div "Select..." at bounding box center [289, 161] width 184 height 14
click at [274, 176] on div "Phone" at bounding box center [292, 177] width 194 height 14
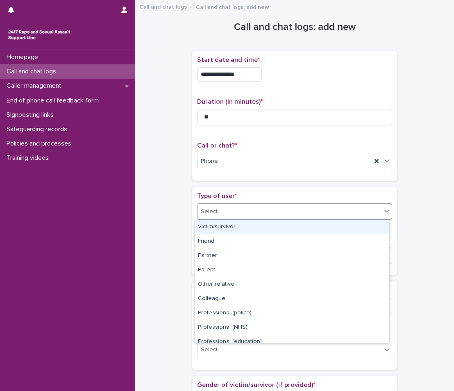
click at [255, 215] on div "Select..." at bounding box center [289, 212] width 184 height 14
drag, startPoint x: 244, startPoint y: 235, endPoint x: 244, endPoint y: 226, distance: 9.4
click at [244, 226] on div "Victim/survivor" at bounding box center [292, 227] width 194 height 14
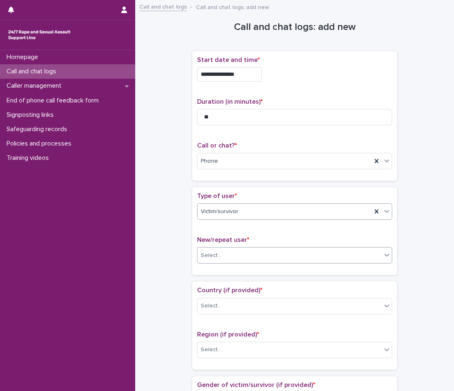
click at [216, 254] on div "Select..." at bounding box center [211, 255] width 20 height 9
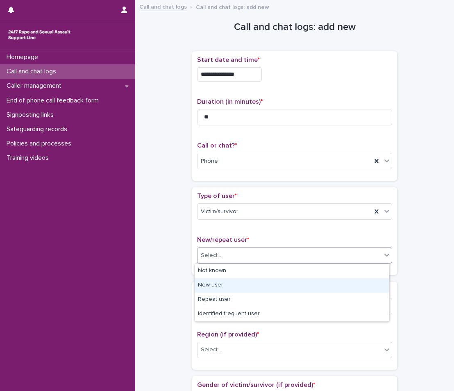
click at [212, 285] on div "New user" at bounding box center [292, 285] width 194 height 14
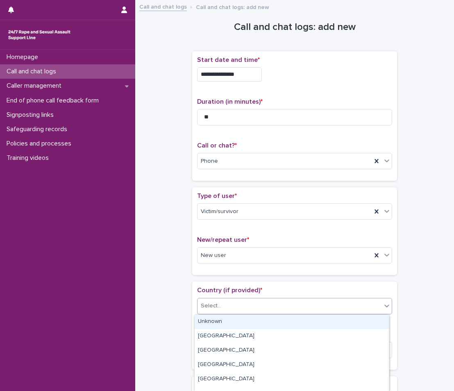
click at [213, 306] on div "Select..." at bounding box center [211, 305] width 20 height 9
click at [208, 317] on div "Unknown" at bounding box center [292, 322] width 194 height 14
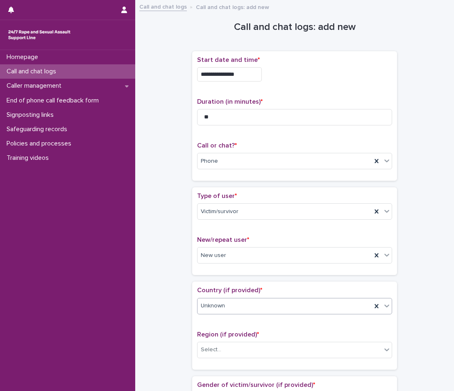
scroll to position [41, 0]
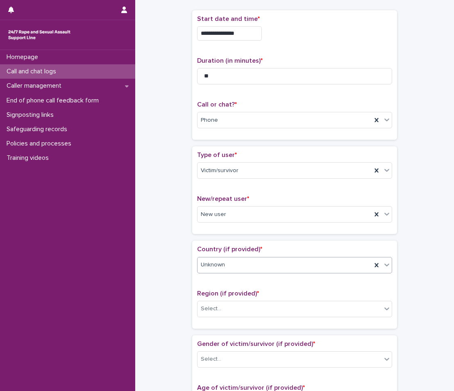
click at [367, 268] on div "Unknown" at bounding box center [284, 265] width 174 height 14
click at [382, 267] on div at bounding box center [387, 264] width 10 height 15
click at [390, 265] on div "Country (if provided) * Unknown Region (if provided) * Select..." at bounding box center [294, 284] width 205 height 88
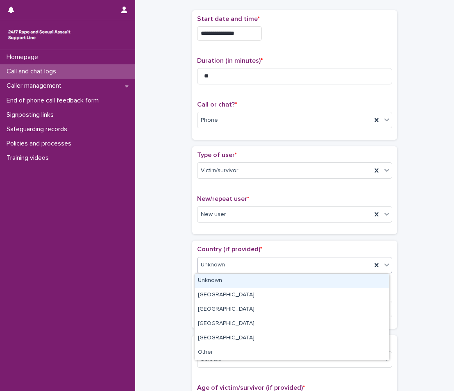
click at [383, 265] on icon at bounding box center [387, 265] width 8 height 8
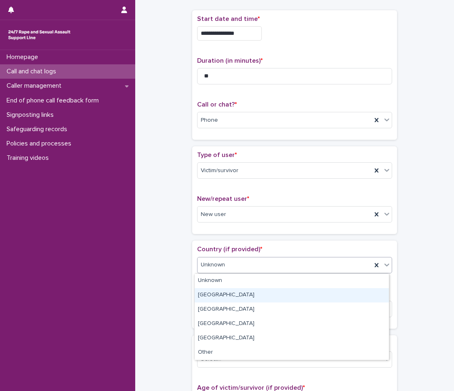
click at [323, 296] on div "[GEOGRAPHIC_DATA]" at bounding box center [292, 295] width 194 height 14
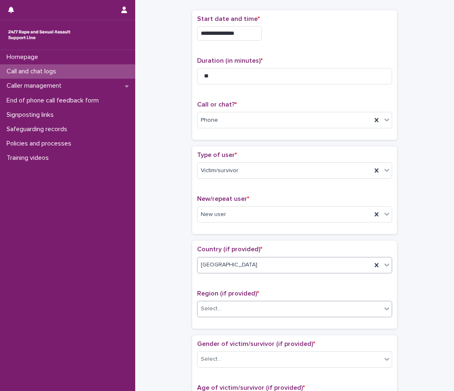
click at [285, 313] on div "Select..." at bounding box center [289, 309] width 184 height 14
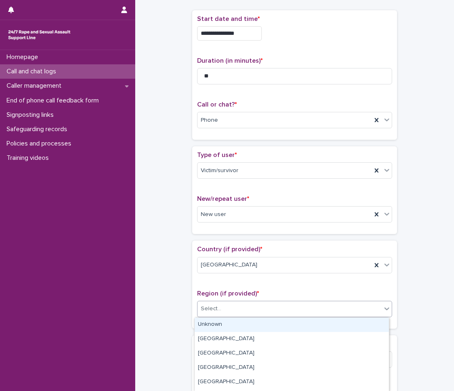
click at [237, 323] on div "Unknown" at bounding box center [292, 324] width 194 height 14
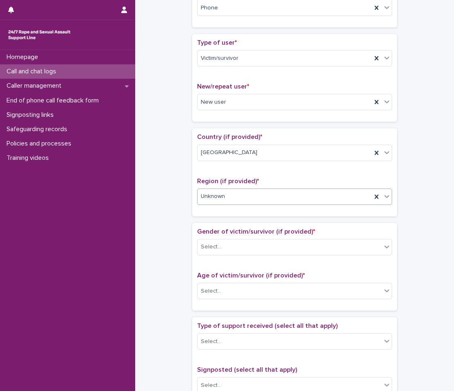
scroll to position [164, 0]
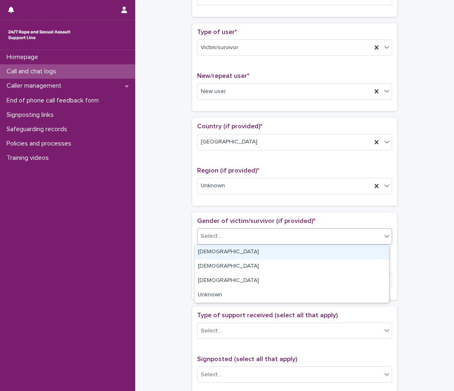
click at [240, 237] on div "Select..." at bounding box center [289, 236] width 184 height 14
click at [211, 254] on div "[DEMOGRAPHIC_DATA]" at bounding box center [292, 252] width 194 height 14
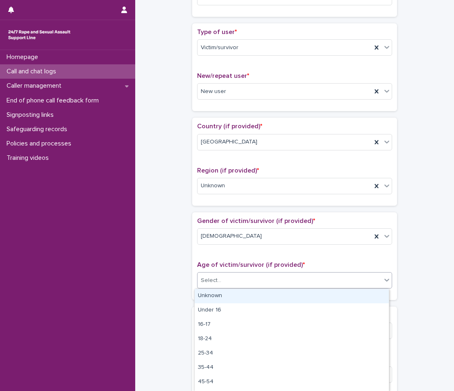
click at [288, 282] on div "Select..." at bounding box center [289, 281] width 184 height 14
click at [245, 295] on div "Unknown" at bounding box center [292, 296] width 194 height 14
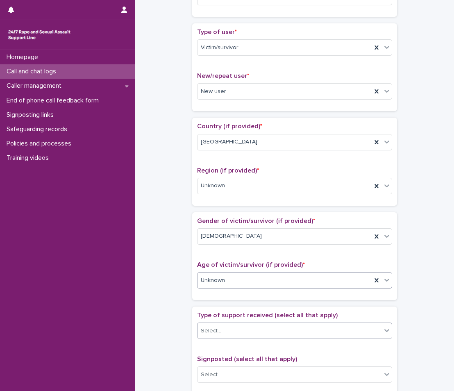
click at [222, 333] on div "Select..." at bounding box center [289, 331] width 184 height 14
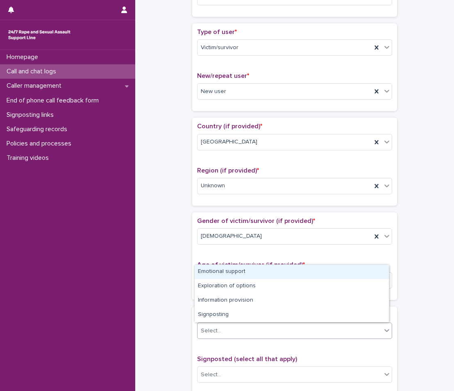
click at [227, 270] on div "Emotional support" at bounding box center [292, 272] width 194 height 14
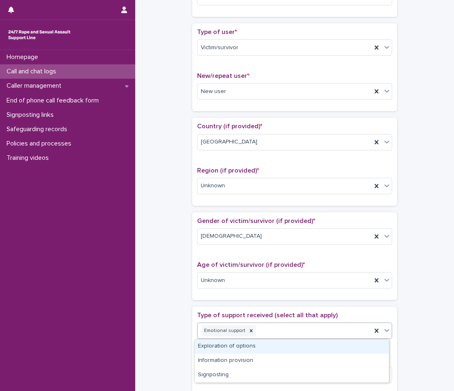
click at [387, 330] on icon at bounding box center [387, 330] width 8 height 8
click at [314, 346] on div "Exploration of options" at bounding box center [292, 346] width 194 height 14
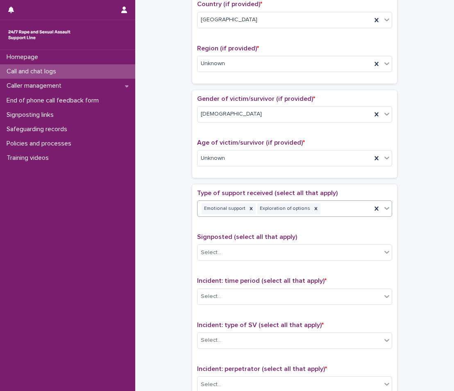
scroll to position [287, 0]
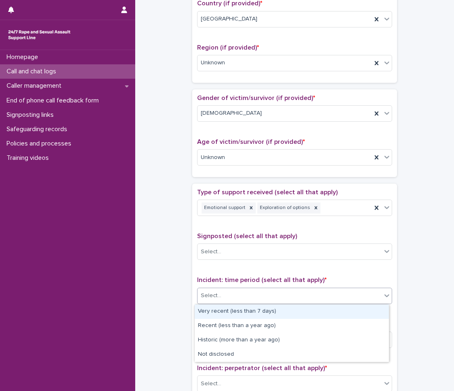
click at [253, 296] on div "Select..." at bounding box center [289, 296] width 184 height 14
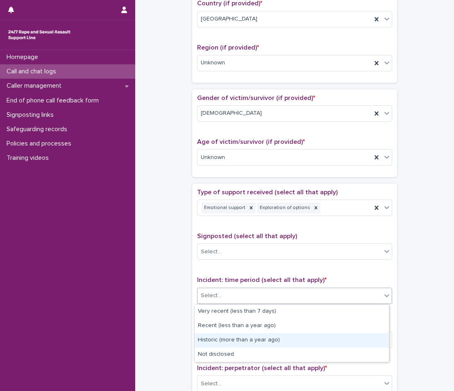
click at [219, 341] on div "Historic (more than a year ago)" at bounding box center [292, 340] width 194 height 14
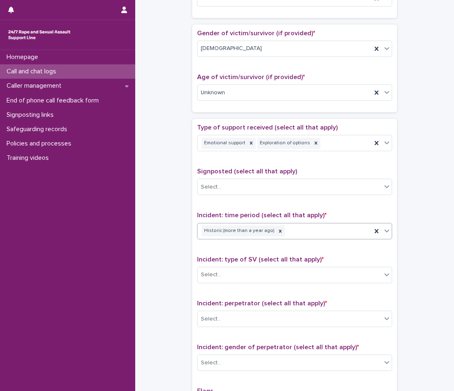
scroll to position [369, 0]
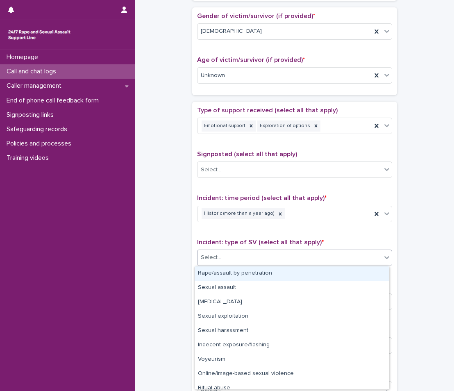
click at [292, 262] on div "Select..." at bounding box center [289, 258] width 184 height 14
drag, startPoint x: 271, startPoint y: 281, endPoint x: 275, endPoint y: 275, distance: 7.0
click at [275, 275] on div "Rape/assault by penetration" at bounding box center [292, 273] width 194 height 14
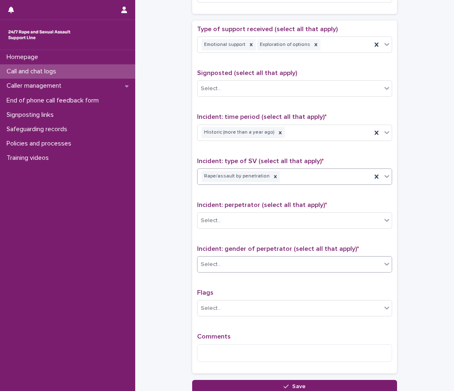
scroll to position [451, 0]
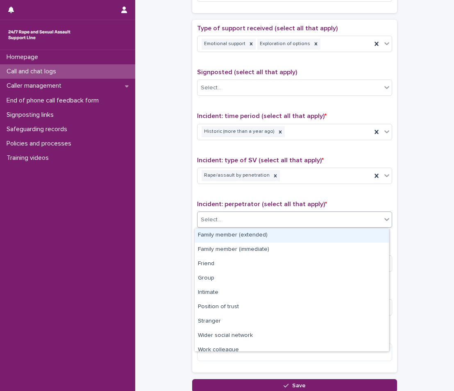
click at [290, 220] on div "Select..." at bounding box center [289, 220] width 184 height 14
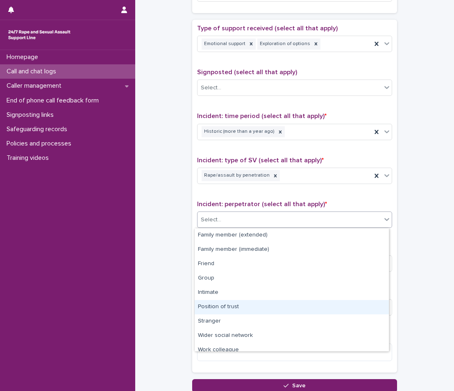
scroll to position [35, 0]
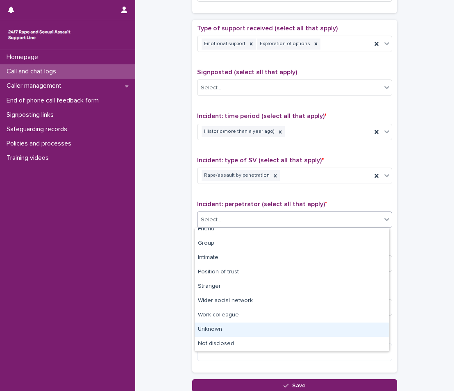
click at [223, 329] on div "Unknown" at bounding box center [292, 329] width 194 height 14
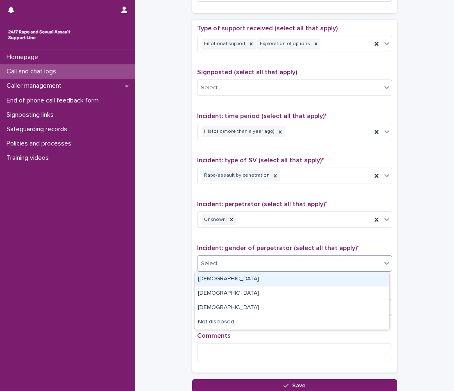
click at [237, 267] on div "Select..." at bounding box center [289, 264] width 184 height 14
click at [228, 281] on div "[DEMOGRAPHIC_DATA]" at bounding box center [292, 279] width 194 height 14
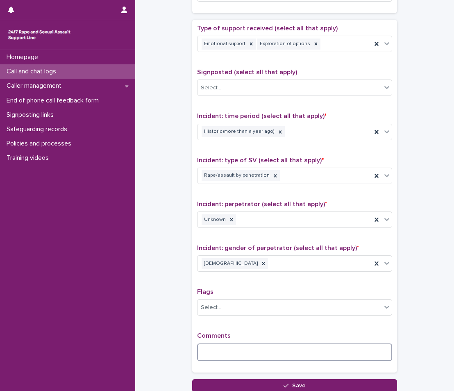
click at [231, 355] on textarea at bounding box center [294, 352] width 195 height 18
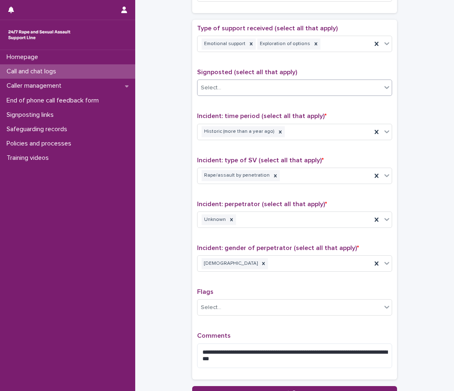
click at [371, 92] on div "Select..." at bounding box center [289, 88] width 184 height 14
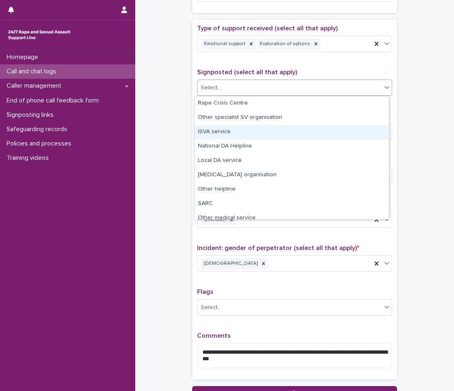
click at [272, 131] on div "ISVA service" at bounding box center [292, 132] width 194 height 14
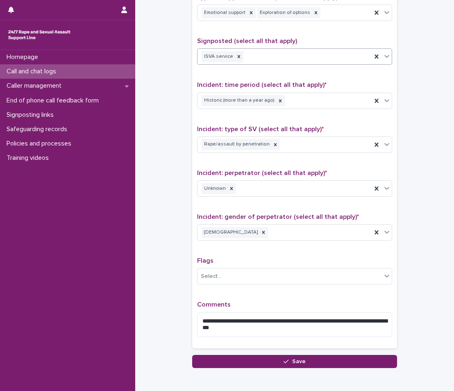
scroll to position [523, 0]
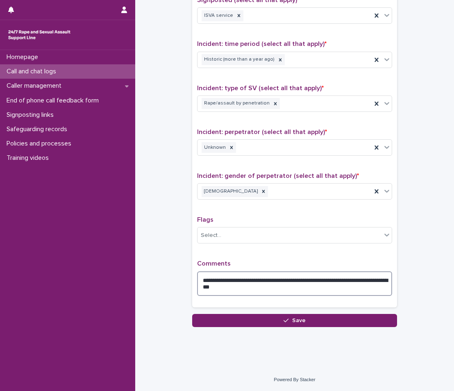
click at [254, 288] on textarea "**********" at bounding box center [294, 283] width 195 height 25
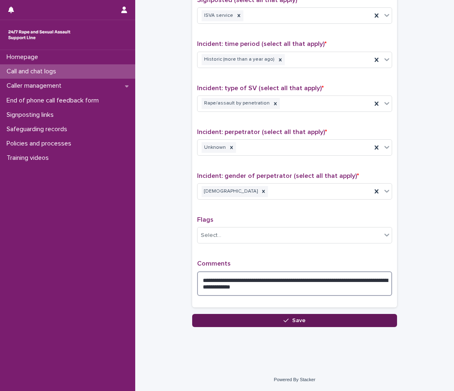
type textarea "**********"
click at [322, 324] on button "Save" at bounding box center [294, 320] width 205 height 13
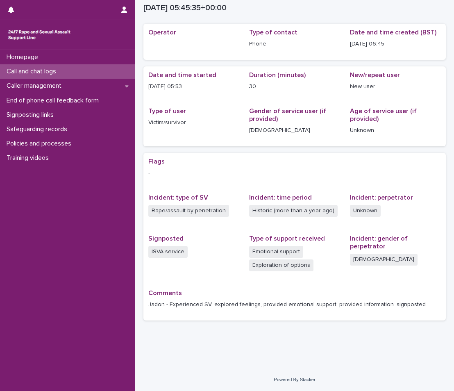
scroll to position [25, 0]
click at [95, 73] on div "Call and chat logs" at bounding box center [67, 71] width 135 height 14
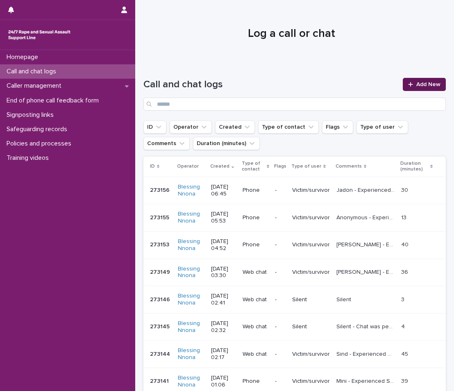
click at [409, 86] on div at bounding box center [412, 85] width 8 height 6
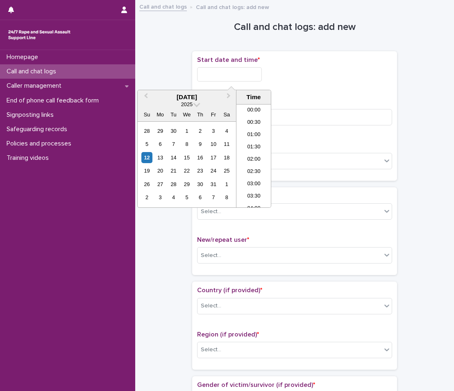
click at [211, 70] on input "text" at bounding box center [229, 74] width 65 height 14
click at [150, 157] on div "12" at bounding box center [146, 157] width 11 height 11
click at [261, 141] on li "06:00" at bounding box center [253, 143] width 35 height 12
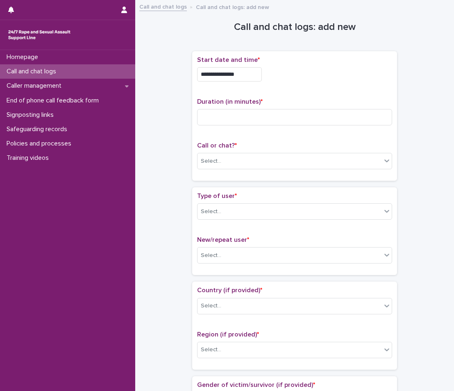
click at [250, 68] on input "**********" at bounding box center [229, 74] width 65 height 14
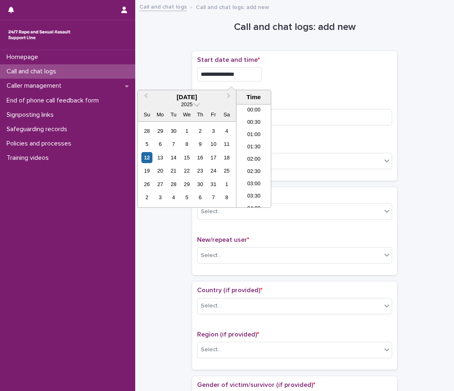
scroll to position [102, 0]
type input "**********"
click at [299, 115] on input at bounding box center [294, 117] width 195 height 16
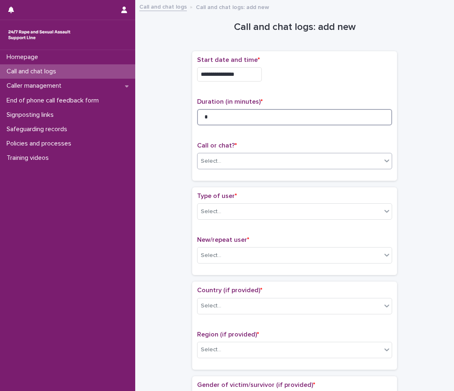
type input "*"
click at [263, 161] on div "Select..." at bounding box center [289, 161] width 184 height 14
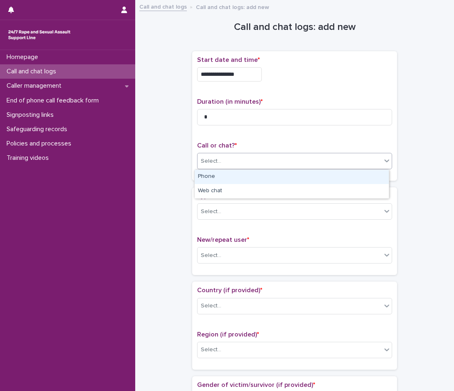
click at [247, 180] on div "Phone" at bounding box center [292, 177] width 194 height 14
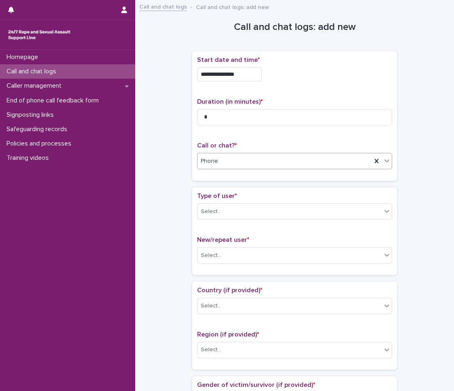
click at [237, 224] on div "Type of user * Select..." at bounding box center [294, 209] width 195 height 34
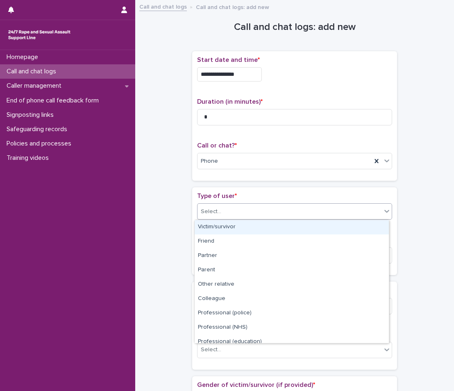
click at [237, 218] on div "Select..." at bounding box center [294, 211] width 195 height 16
drag, startPoint x: 243, startPoint y: 268, endPoint x: 252, endPoint y: 224, distance: 45.1
click at [252, 224] on div "Victim/survivor" at bounding box center [292, 227] width 194 height 14
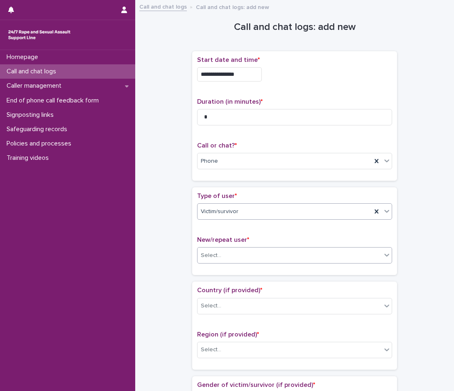
click at [222, 258] on input "text" at bounding box center [222, 255] width 1 height 7
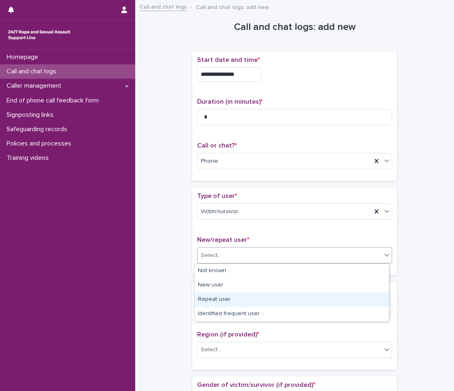
scroll to position [41, 0]
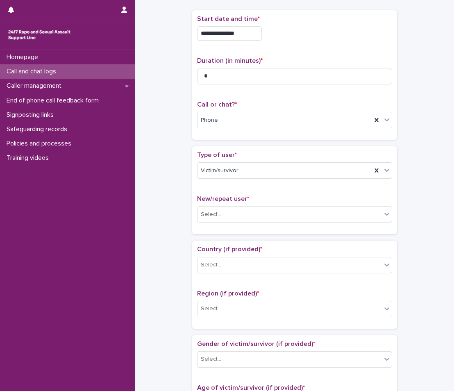
click at [172, 238] on div "**********" at bounding box center [294, 383] width 302 height 838
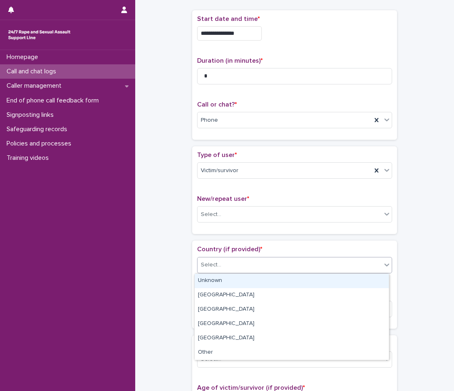
click at [215, 261] on div "Select..." at bounding box center [211, 265] width 20 height 9
drag, startPoint x: 218, startPoint y: 304, endPoint x: 227, endPoint y: 282, distance: 23.9
click at [227, 282] on div "Unknown" at bounding box center [292, 281] width 194 height 14
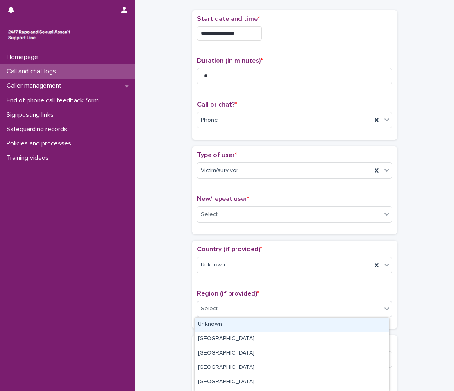
click at [234, 313] on div "Select..." at bounding box center [289, 309] width 184 height 14
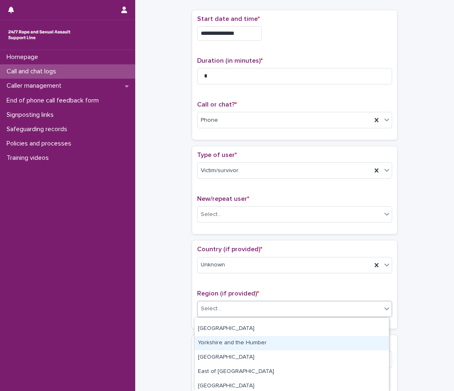
scroll to position [84, 0]
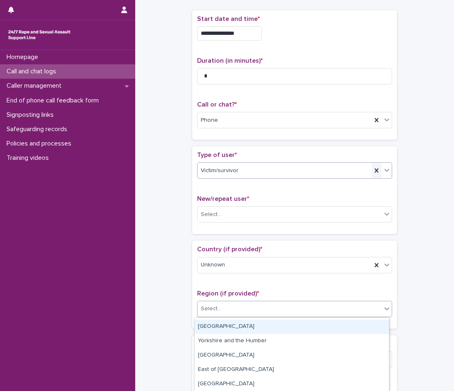
click at [372, 166] on div at bounding box center [377, 170] width 10 height 15
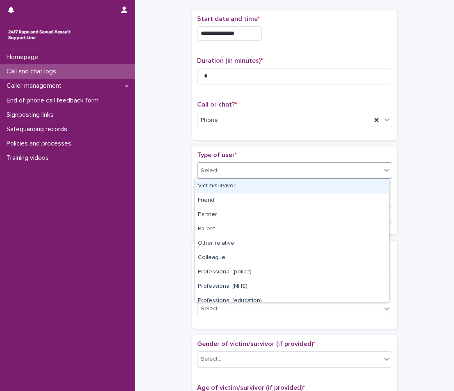
click at [384, 171] on icon at bounding box center [386, 170] width 5 height 3
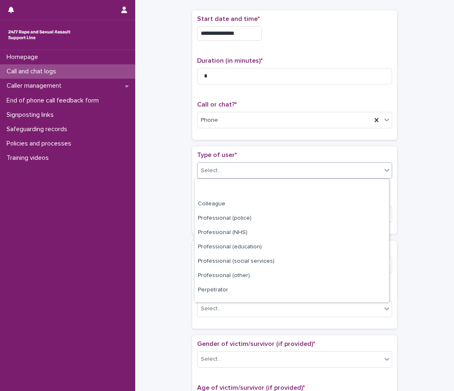
scroll to position [92, 0]
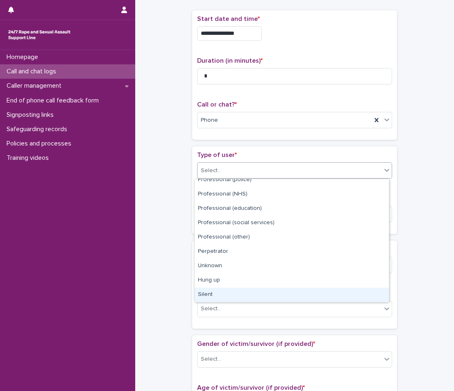
click at [260, 299] on div "Silent" at bounding box center [292, 295] width 194 height 14
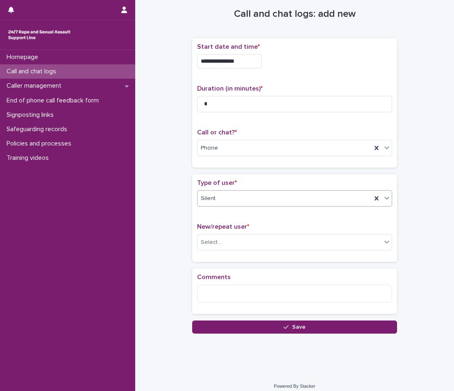
scroll to position [18, 0]
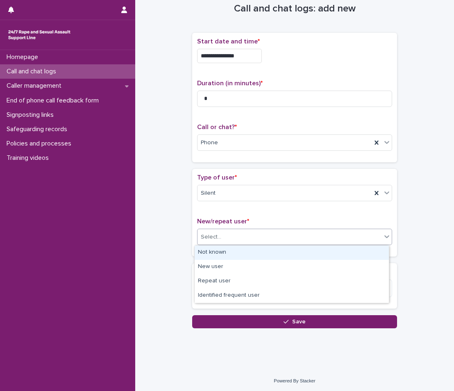
click at [248, 238] on div "Select..." at bounding box center [289, 237] width 184 height 14
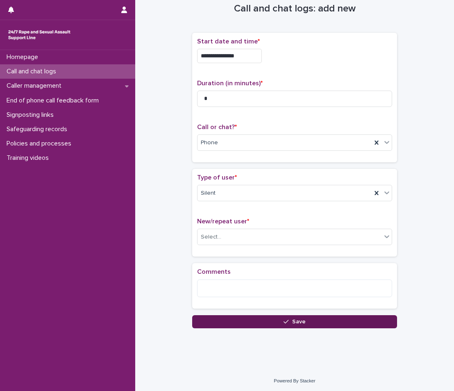
click at [278, 320] on button "Save" at bounding box center [294, 321] width 205 height 13
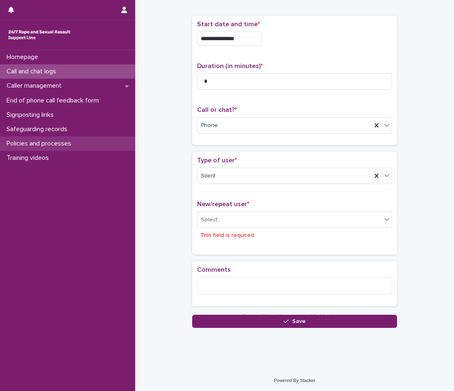
scroll to position [41, 0]
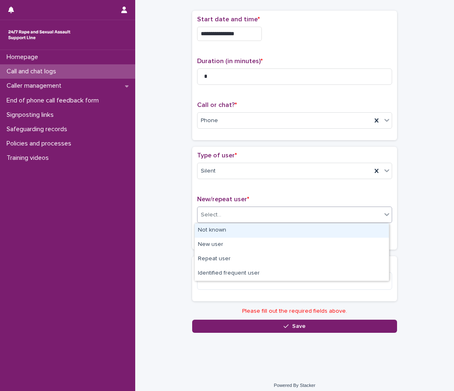
click at [272, 214] on div "Select..." at bounding box center [289, 215] width 184 height 14
click at [256, 228] on div "Not known" at bounding box center [292, 230] width 194 height 14
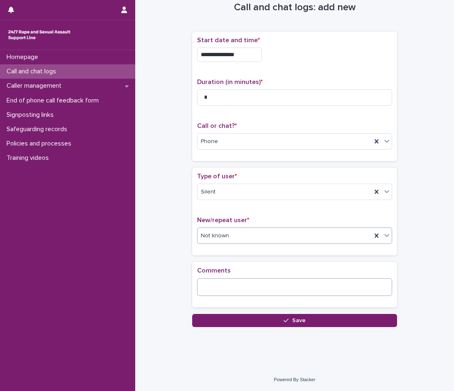
scroll to position [20, 0]
click at [249, 293] on textarea at bounding box center [294, 287] width 195 height 18
click at [238, 288] on textarea at bounding box center [294, 287] width 195 height 18
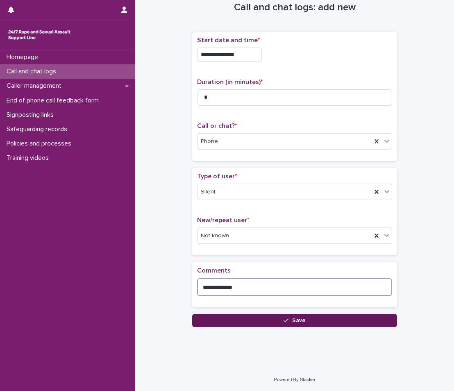
type textarea "**********"
click at [238, 323] on button "Save" at bounding box center [294, 320] width 205 height 13
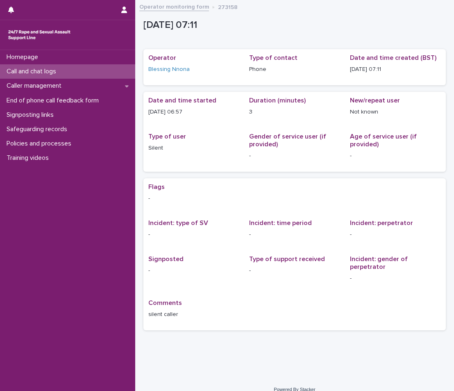
click at [88, 70] on div "Call and chat logs" at bounding box center [67, 71] width 135 height 14
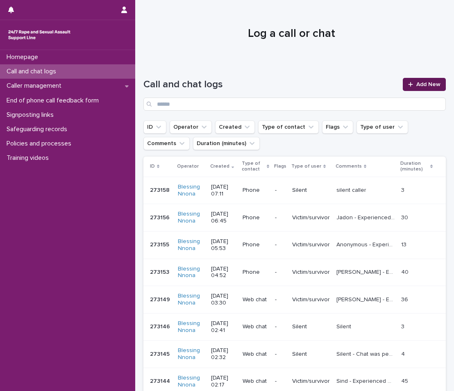
click at [418, 86] on span "Add New" at bounding box center [428, 85] width 24 height 6
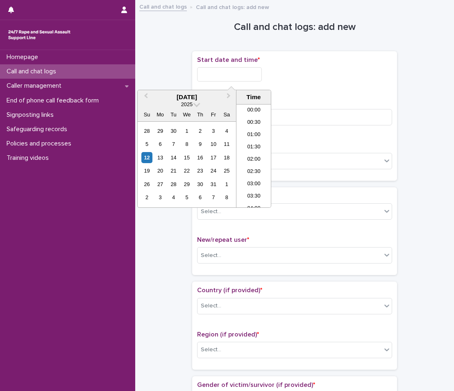
click at [253, 79] on input "text" at bounding box center [229, 74] width 65 height 14
click at [146, 156] on div "12" at bounding box center [146, 157] width 11 height 11
click at [253, 143] on li "07:00" at bounding box center [253, 143] width 35 height 12
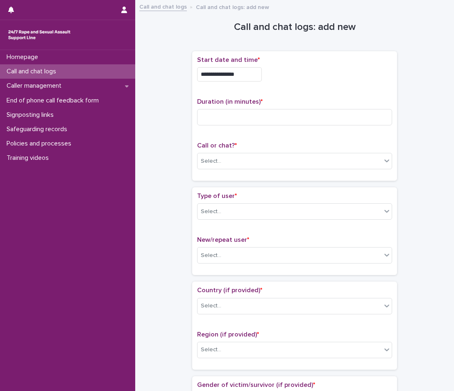
click at [262, 77] on input "**********" at bounding box center [229, 74] width 65 height 14
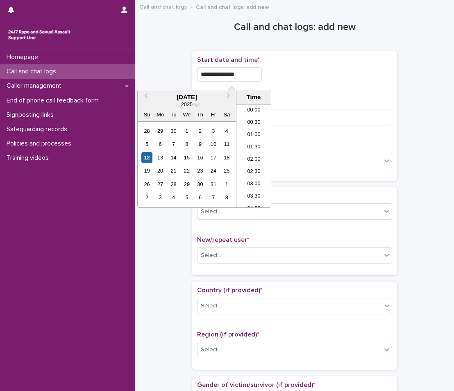
scroll to position [127, 0]
type input "**********"
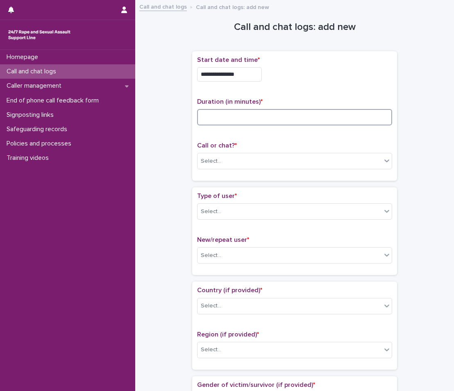
click at [304, 113] on input at bounding box center [294, 117] width 195 height 16
drag, startPoint x: 216, startPoint y: 113, endPoint x: 190, endPoint y: 109, distance: 26.1
click at [193, 109] on div "**********" at bounding box center [294, 115] width 205 height 129
type input "**"
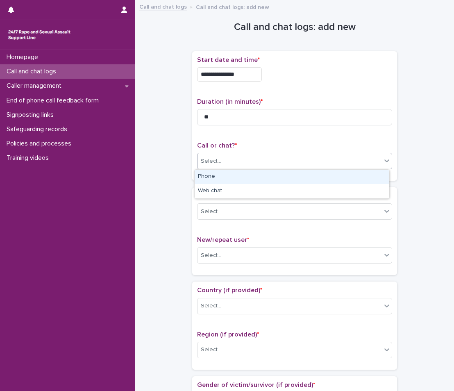
click at [224, 157] on div "Select..." at bounding box center [289, 161] width 184 height 14
click at [229, 175] on div "Phone" at bounding box center [292, 177] width 194 height 14
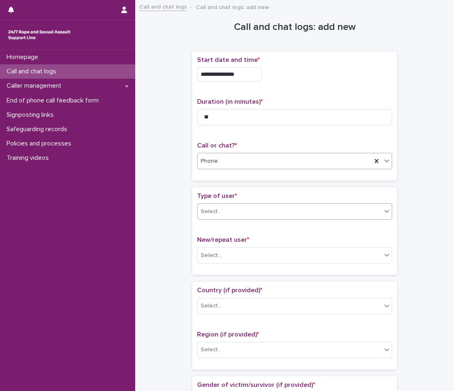
click at [231, 212] on div "Select..." at bounding box center [289, 212] width 184 height 14
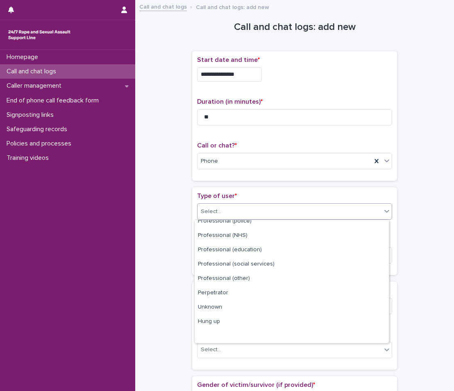
scroll to position [92, 0]
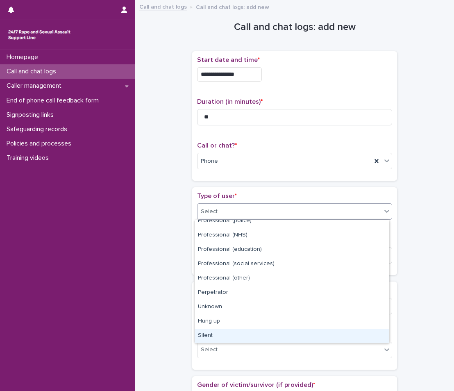
click at [219, 335] on div "Silent" at bounding box center [292, 336] width 194 height 14
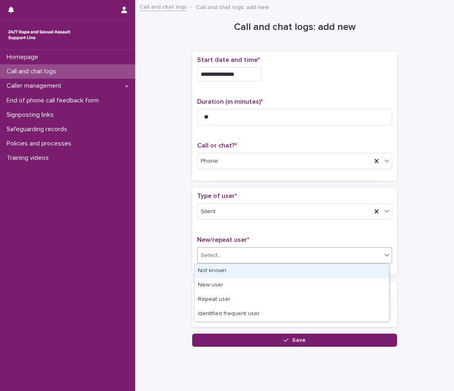
click at [241, 257] on div "Select..." at bounding box center [289, 256] width 184 height 14
click at [230, 272] on div "Not known" at bounding box center [292, 271] width 194 height 14
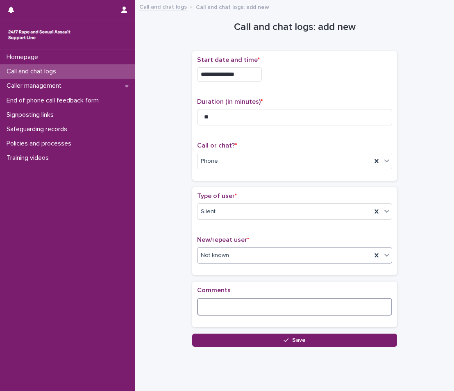
click at [220, 308] on textarea at bounding box center [294, 307] width 195 height 18
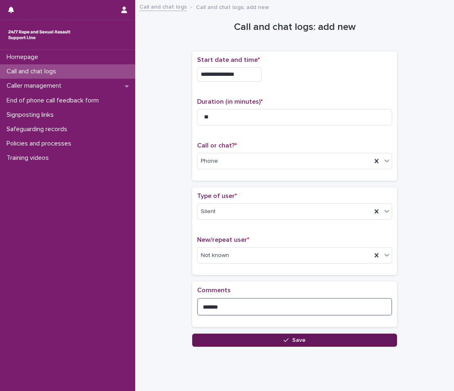
type textarea "******"
click at [279, 339] on button "Save" at bounding box center [294, 339] width 205 height 13
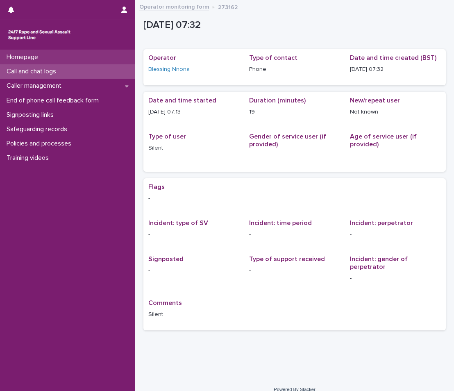
click at [72, 61] on div "Homepage" at bounding box center [67, 57] width 135 height 14
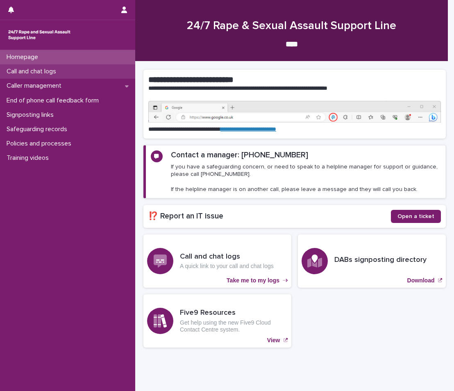
click at [70, 71] on div "Call and chat logs" at bounding box center [67, 71] width 135 height 14
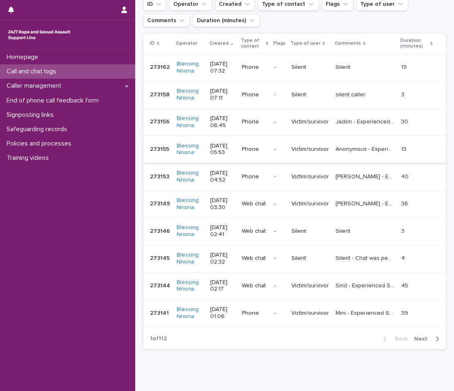
scroll to position [152, 0]
